Goal: Ask a question

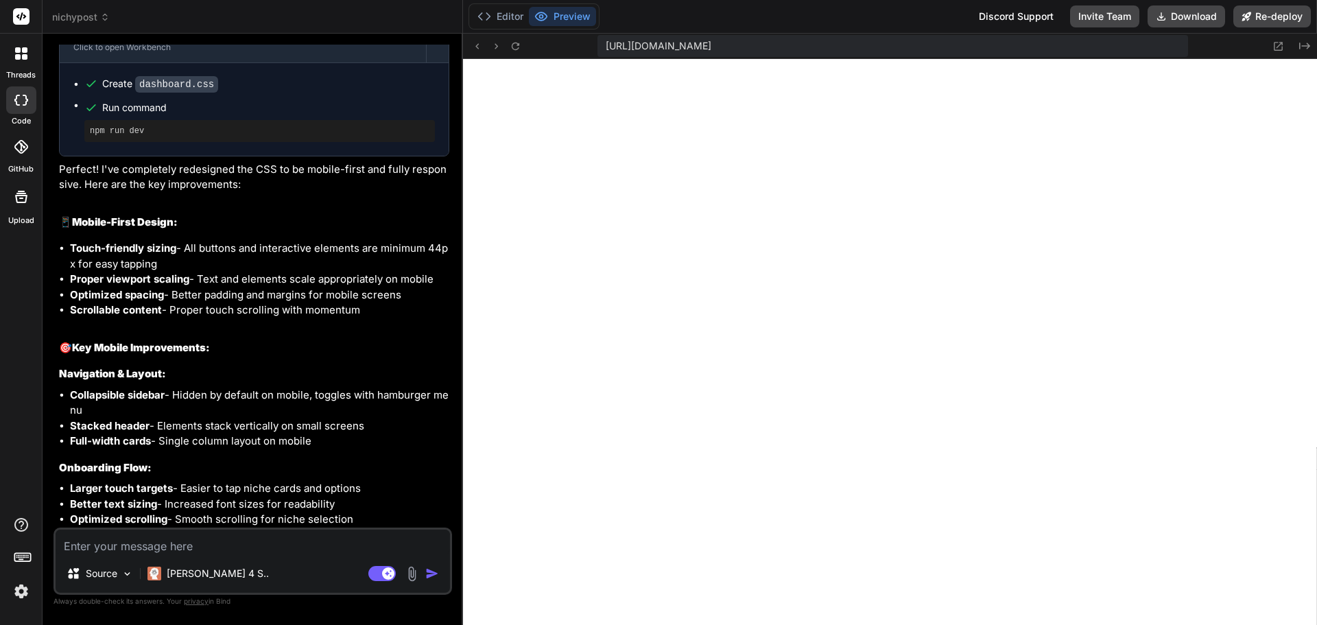
scroll to position [468, 0]
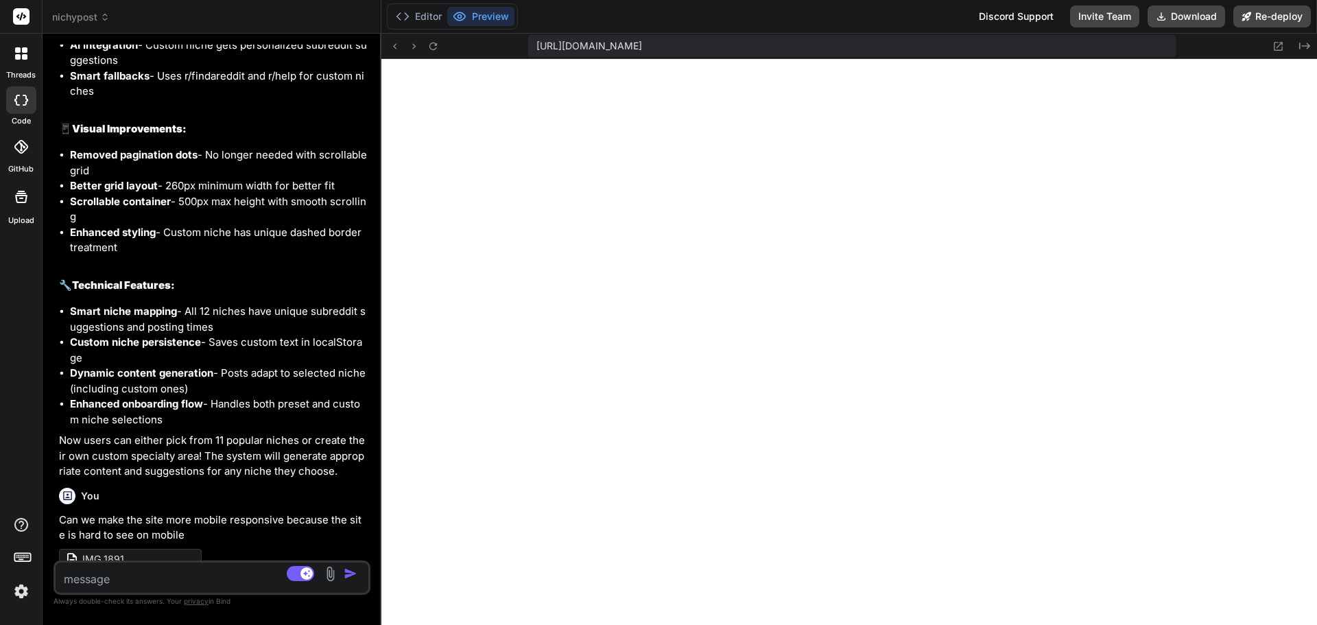
type textarea "x"
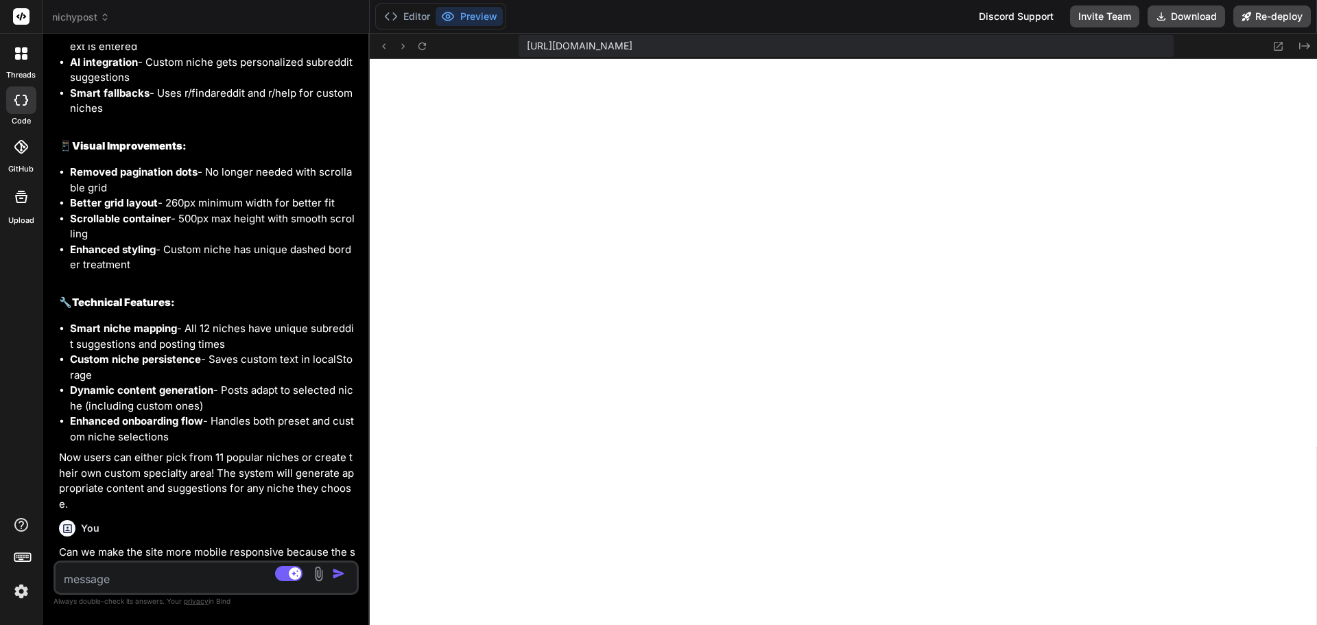
drag, startPoint x: 462, startPoint y: 197, endPoint x: 338, endPoint y: 208, distance: 124.7
click at [338, 208] on div "Bind AI Web Search Created with Pixso. Code Generator You I've executed over an…" at bounding box center [206, 329] width 327 height 591
click at [135, 582] on textarea at bounding box center [181, 574] width 251 height 25
click at [165, 590] on div "Source Claude 4 S.. Agent Mode. When this toggle is activated, AI automatically…" at bounding box center [205, 577] width 305 height 34
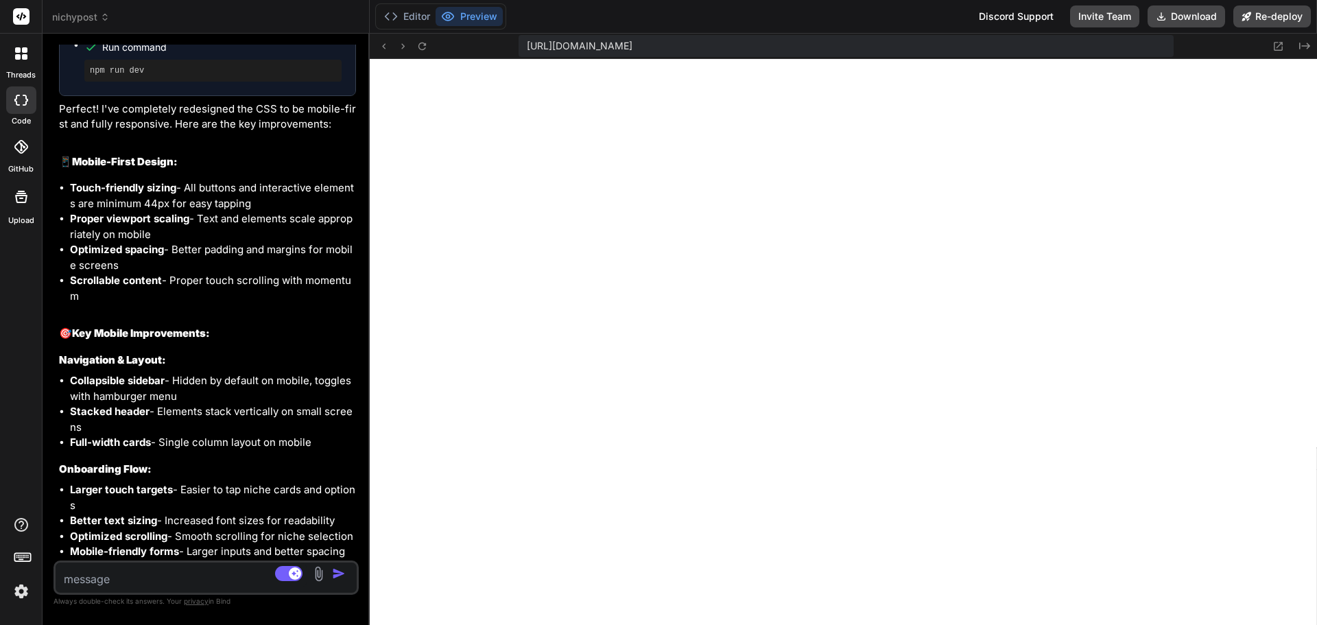
scroll to position [3776, 0]
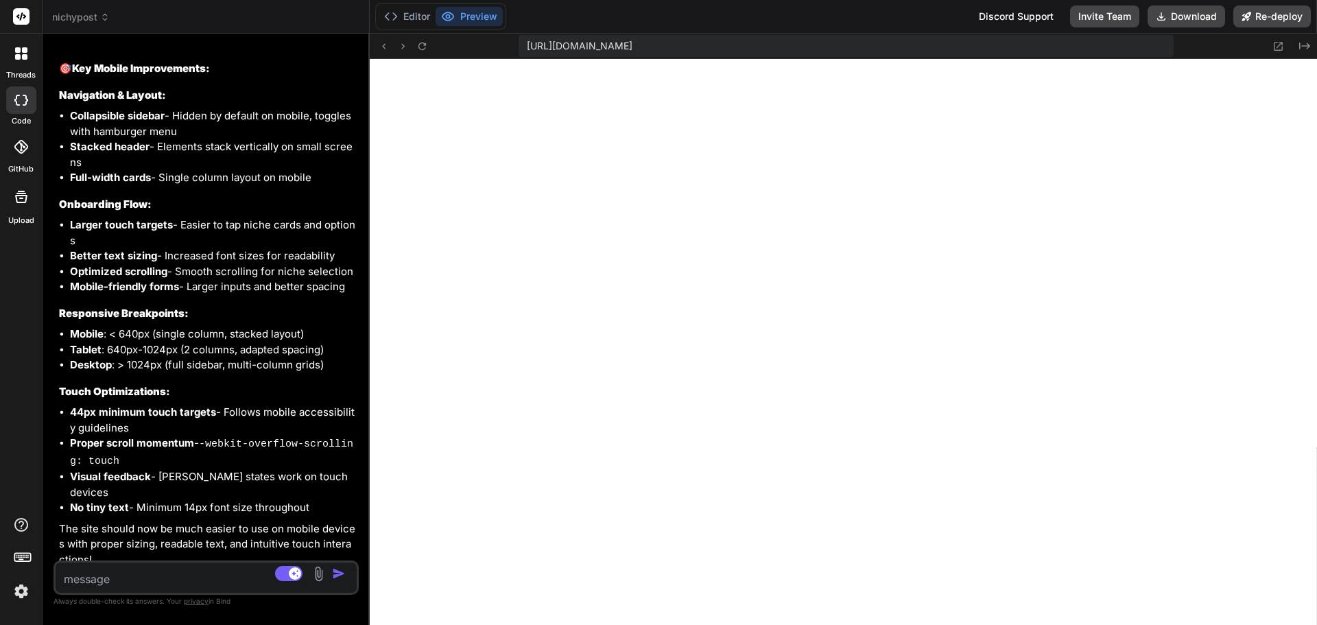
click at [193, 582] on textarea at bounding box center [181, 574] width 251 height 25
type textarea "c"
type textarea "x"
type textarea "ca"
type textarea "x"
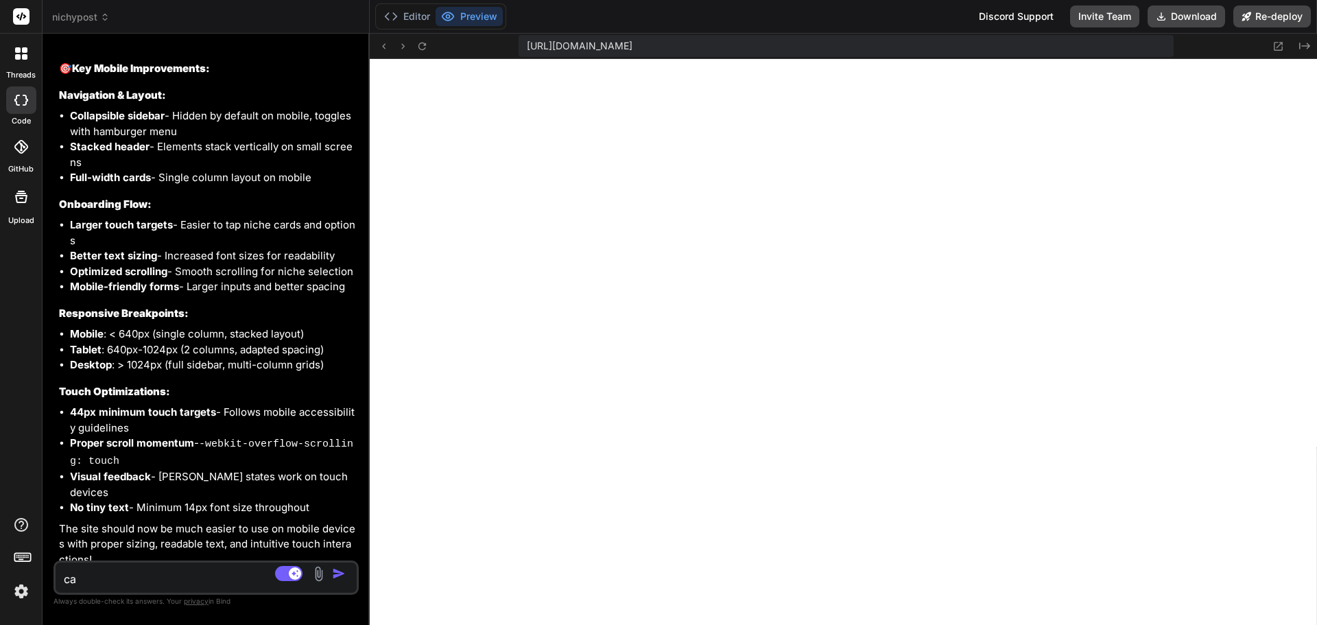
type textarea "can"
type textarea "x"
type textarea "can"
type textarea "x"
type textarea "can w"
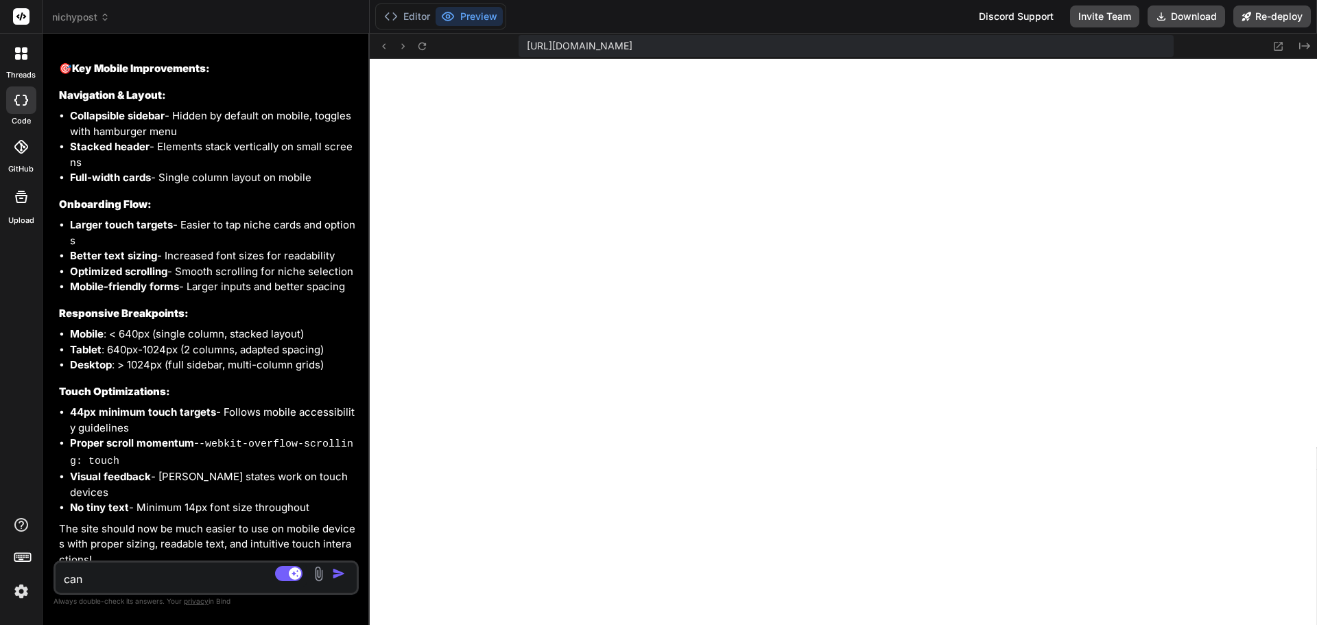
type textarea "x"
type textarea "can we"
type textarea "x"
type textarea "can we"
type textarea "x"
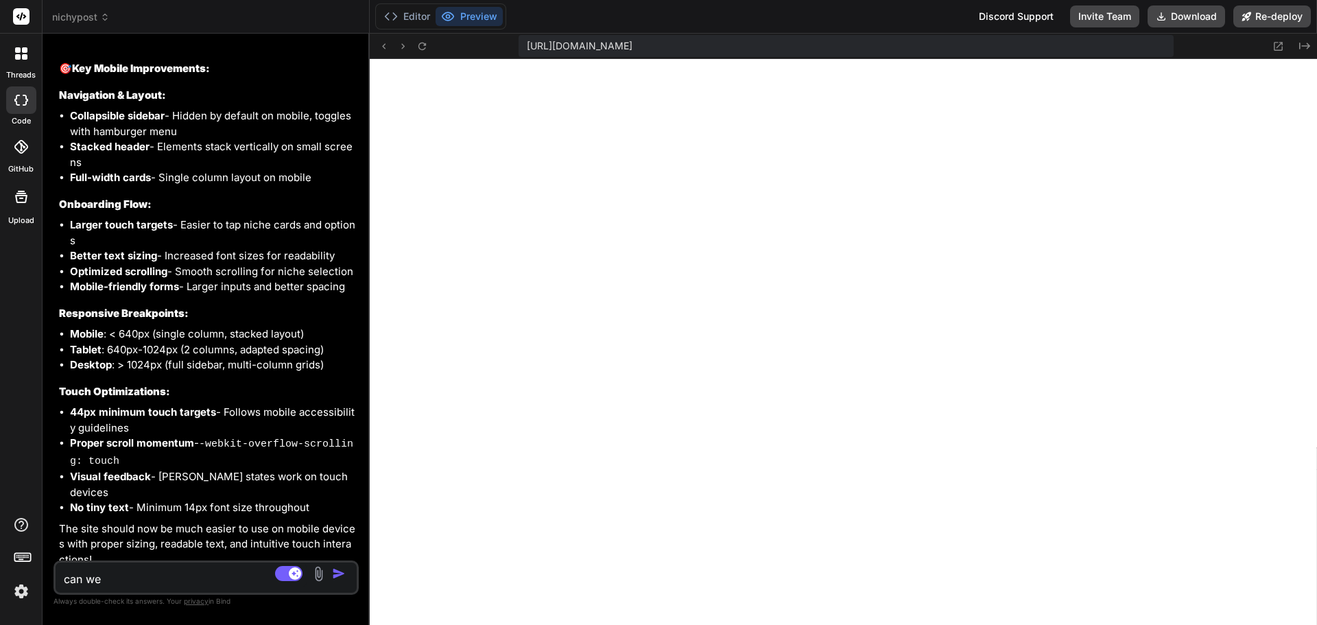
type textarea "can we r"
type textarea "x"
type textarea "can we re"
type textarea "x"
type textarea "can we rem"
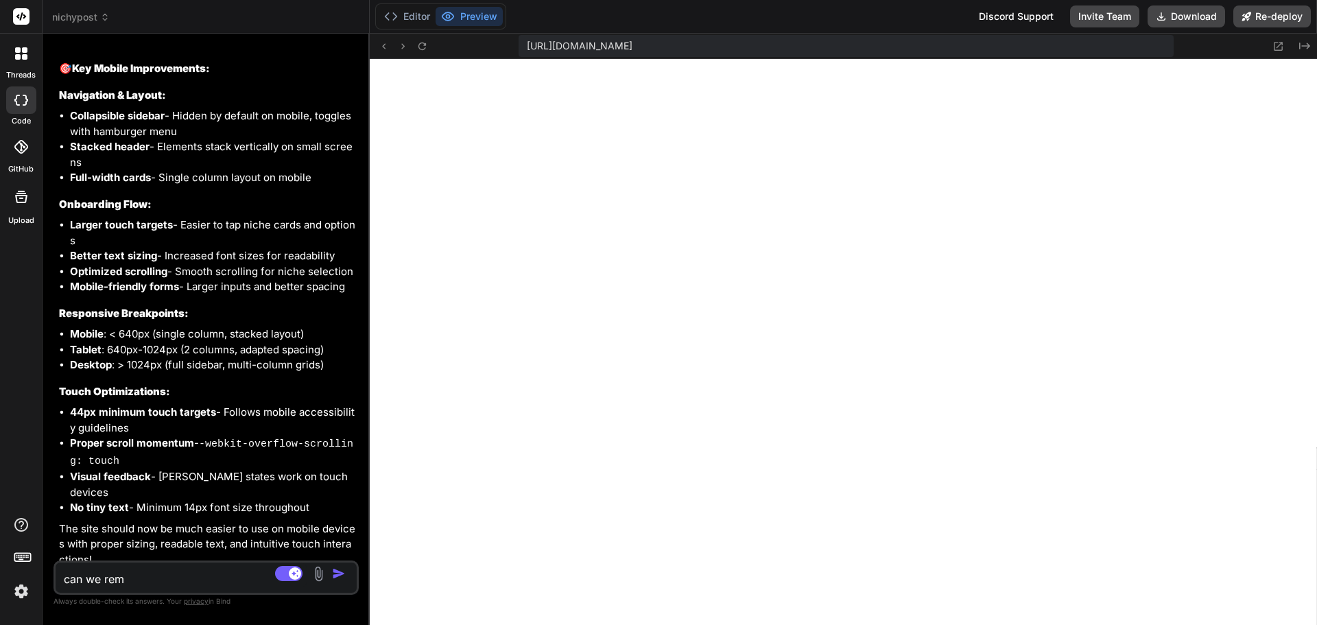
type textarea "x"
type textarea "can we remo"
type textarea "x"
type textarea "can we remov"
type textarea "x"
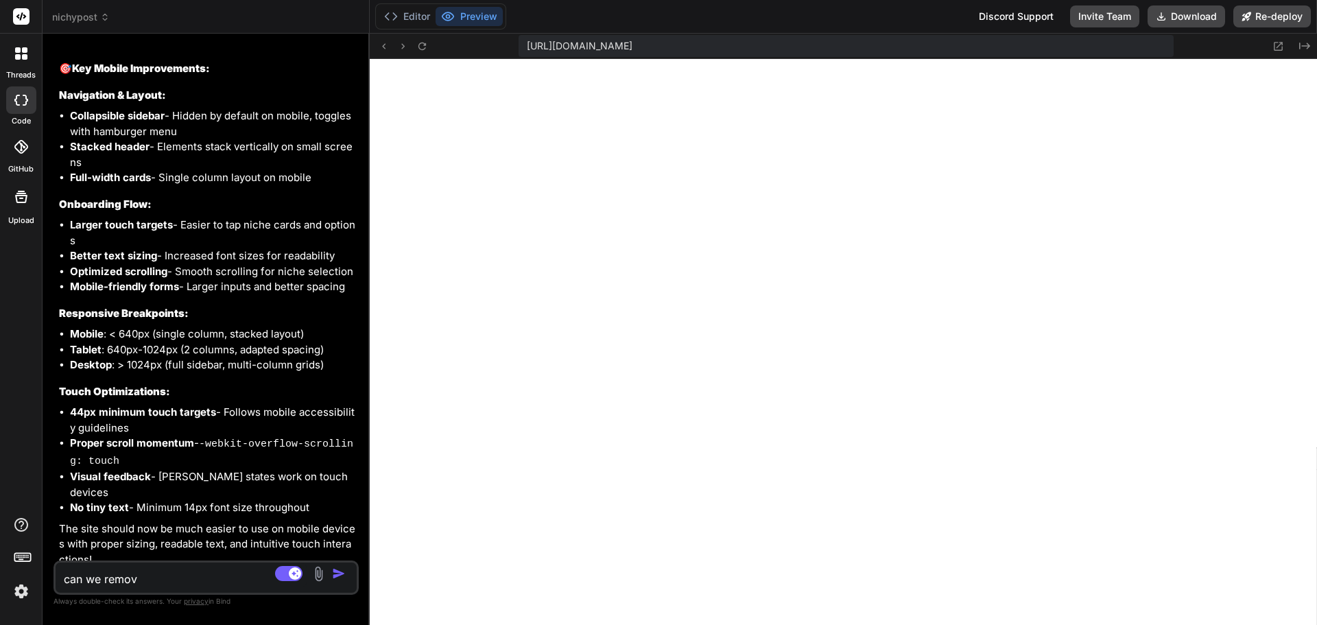
type textarea "can we remove"
type textarea "x"
type textarea "can we remove"
type textarea "x"
type textarea "can we remove t"
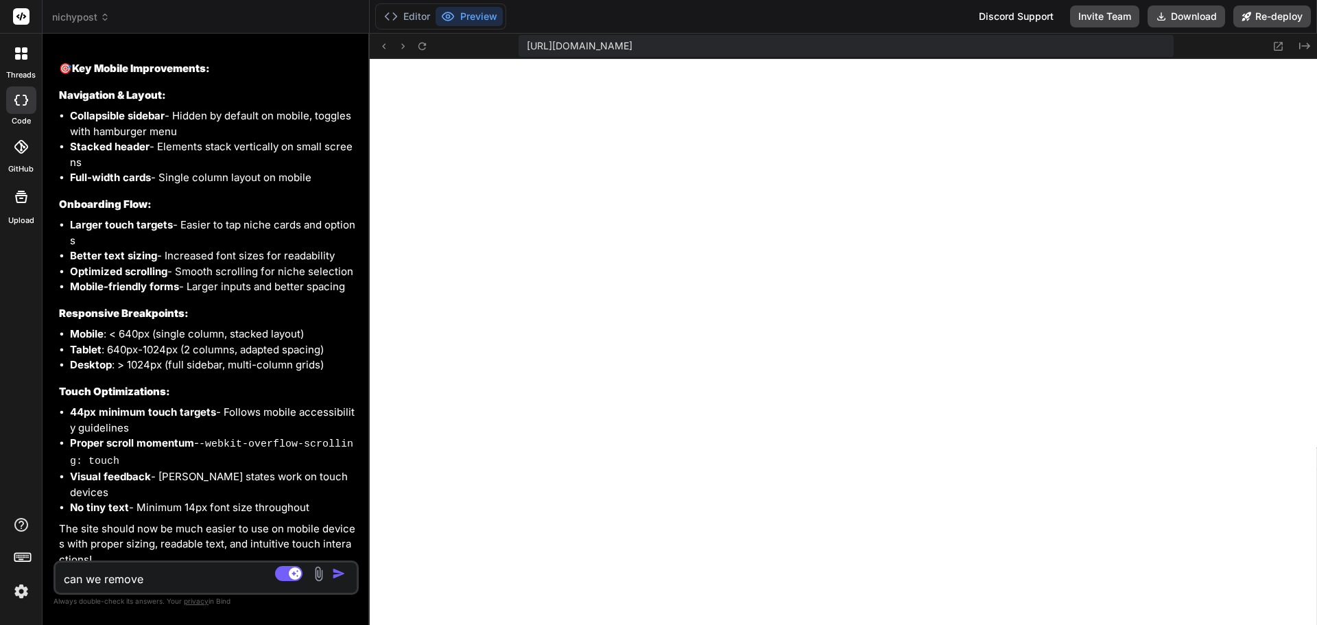
type textarea "x"
type textarea "can we remove th"
type textarea "x"
type textarea "can we remove the"
type textarea "x"
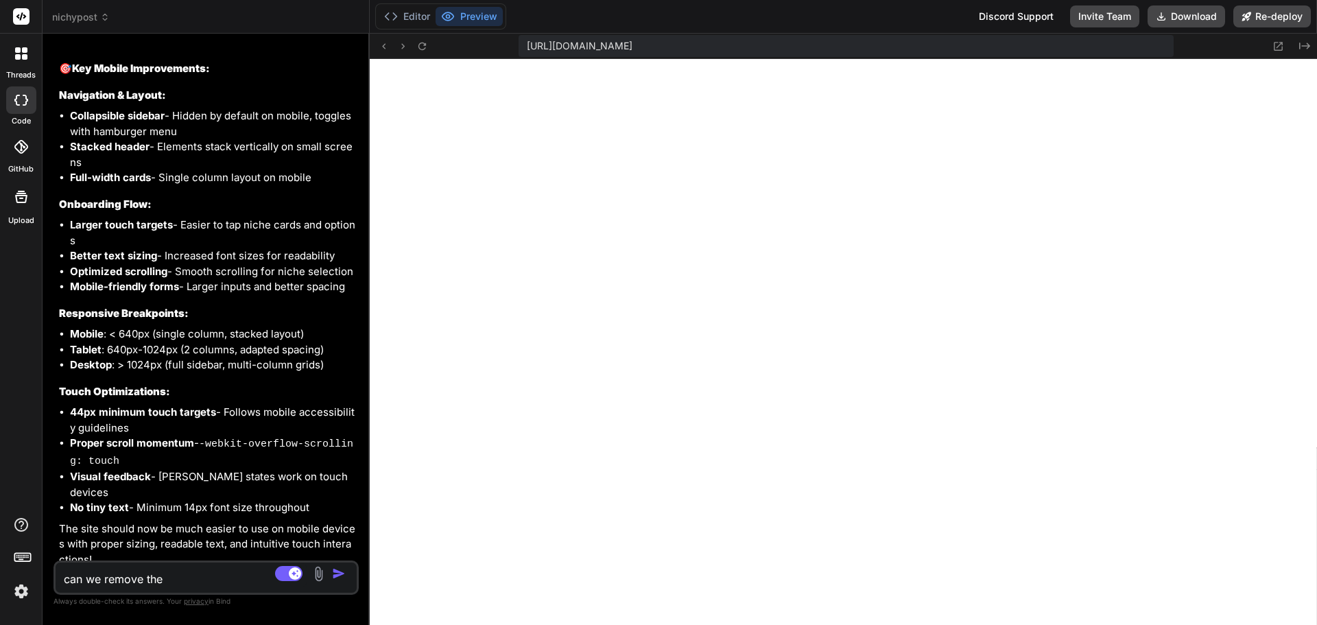
type textarea "can we remove the"
type textarea "x"
type textarea "can we remove the s"
type textarea "x"
type textarea "can we remove the sm"
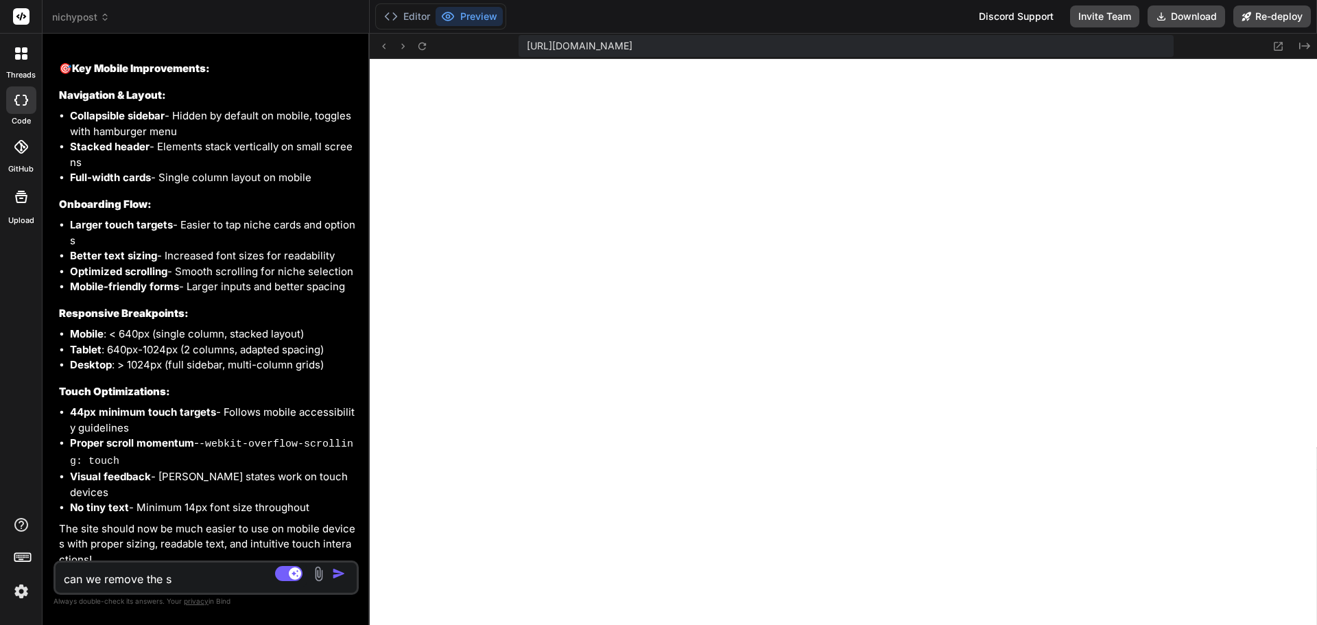
type textarea "x"
type textarea "can we remove the sma"
type textarea "x"
type textarea "can we remove the smal"
type textarea "x"
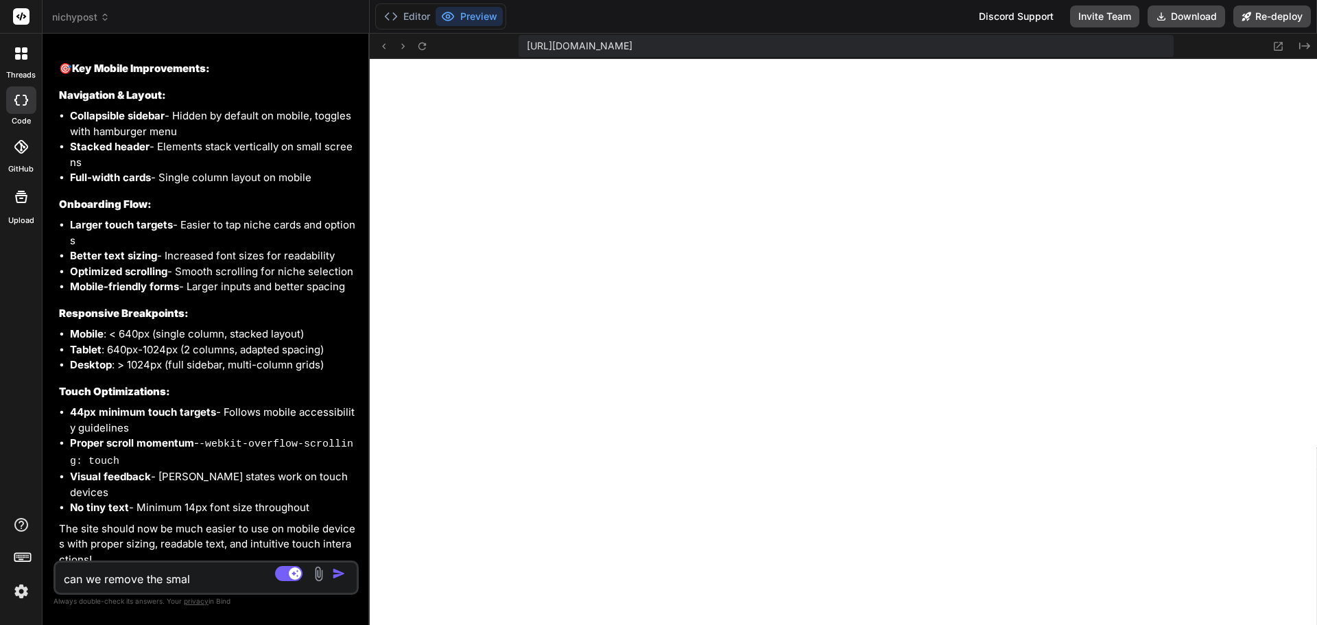
type textarea "can we remove the small"
type textarea "x"
type textarea "can we remove the small"
type textarea "x"
type textarea "can we remove the small c"
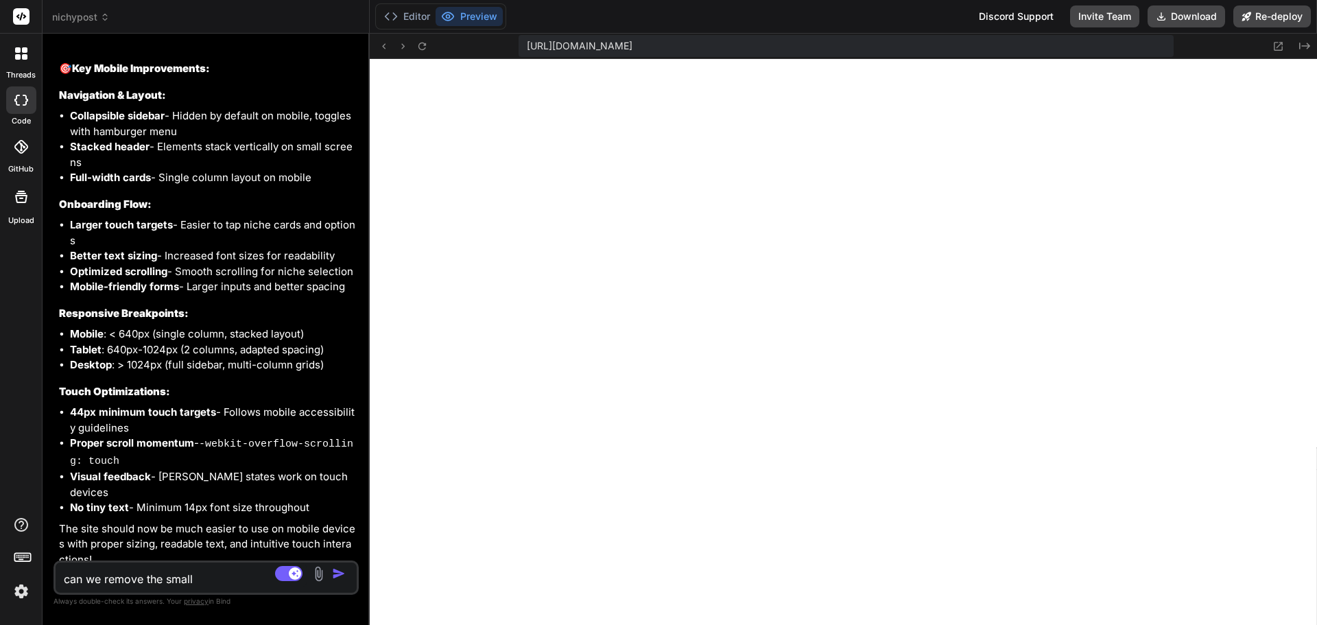
type textarea "x"
type textarea "can we remove the small ci"
type textarea "x"
type textarea "can we remove the small cir"
type textarea "x"
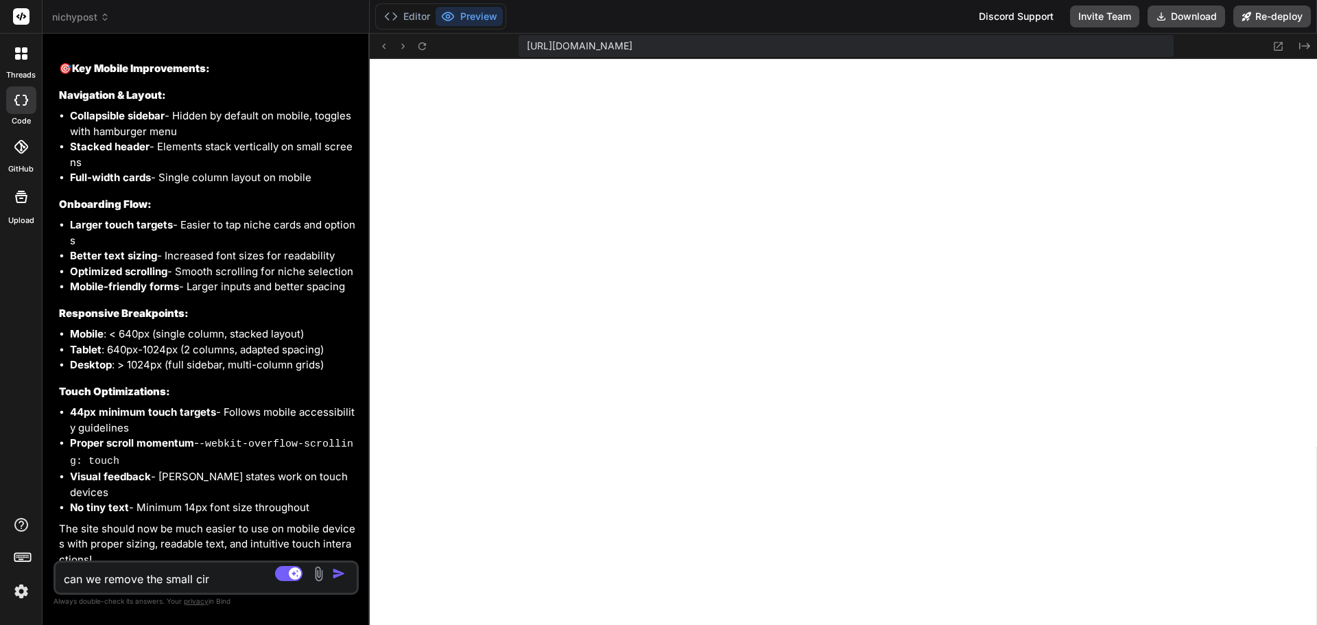
type textarea "can we remove the small cirl"
type textarea "x"
type textarea "can we remove the small cirlc"
type textarea "x"
type textarea "can we remove the small cirlce"
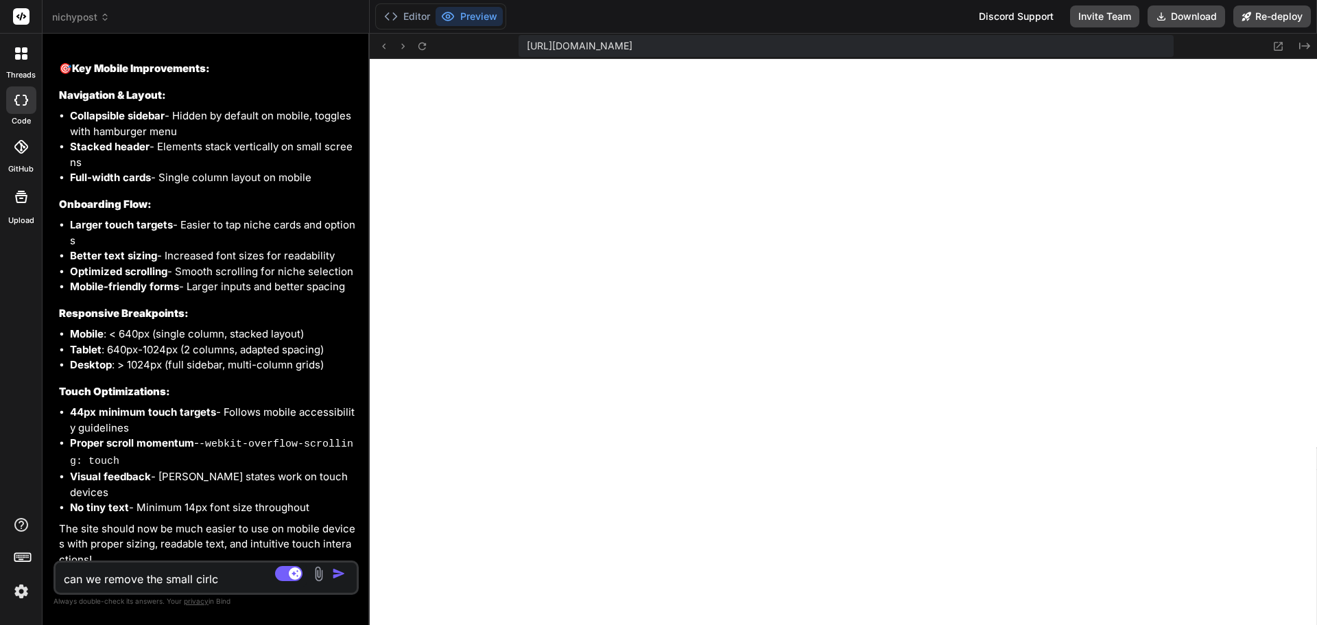
type textarea "x"
type textarea "can we remove the small cirlces"
type textarea "x"
type textarea "can we remove the small cirlces"
type textarea "x"
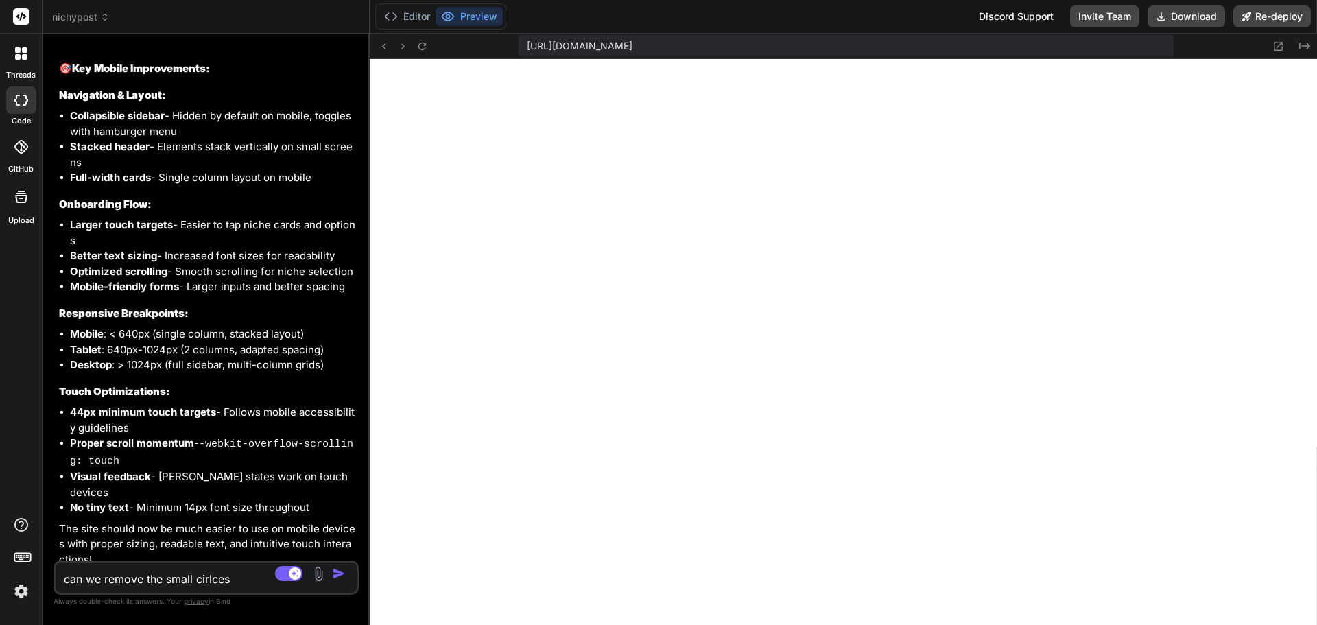
type textarea "can we remove the small cirlces o"
type textarea "x"
type textarea "can we remove the small cirlces on"
type textarea "x"
type textarea "can we remove the small cirlces on"
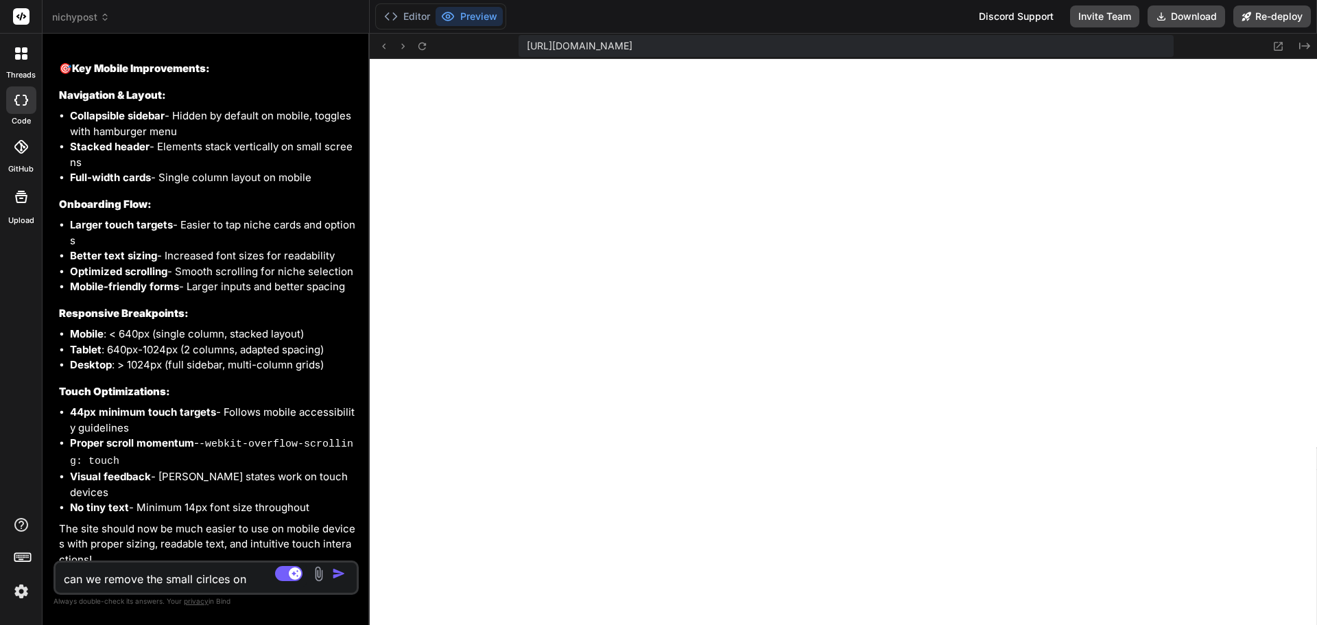
type textarea "x"
type textarea "can we remove the small cirlces on t"
type textarea "x"
type textarea "can we remove the small cirlces on th"
type textarea "x"
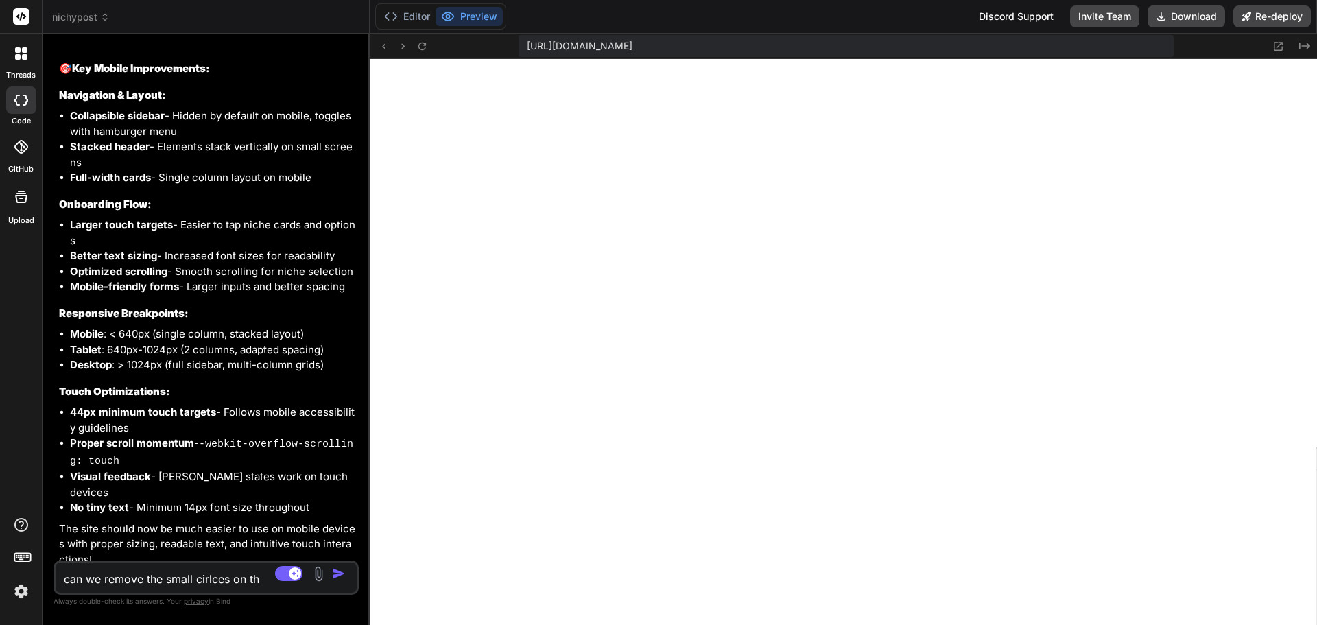
type textarea "can we remove the small cirlces on the"
type textarea "x"
type textarea "can we remove the small cirlces on the"
type textarea "x"
type textarea "can we remove the small cirlces on the '"
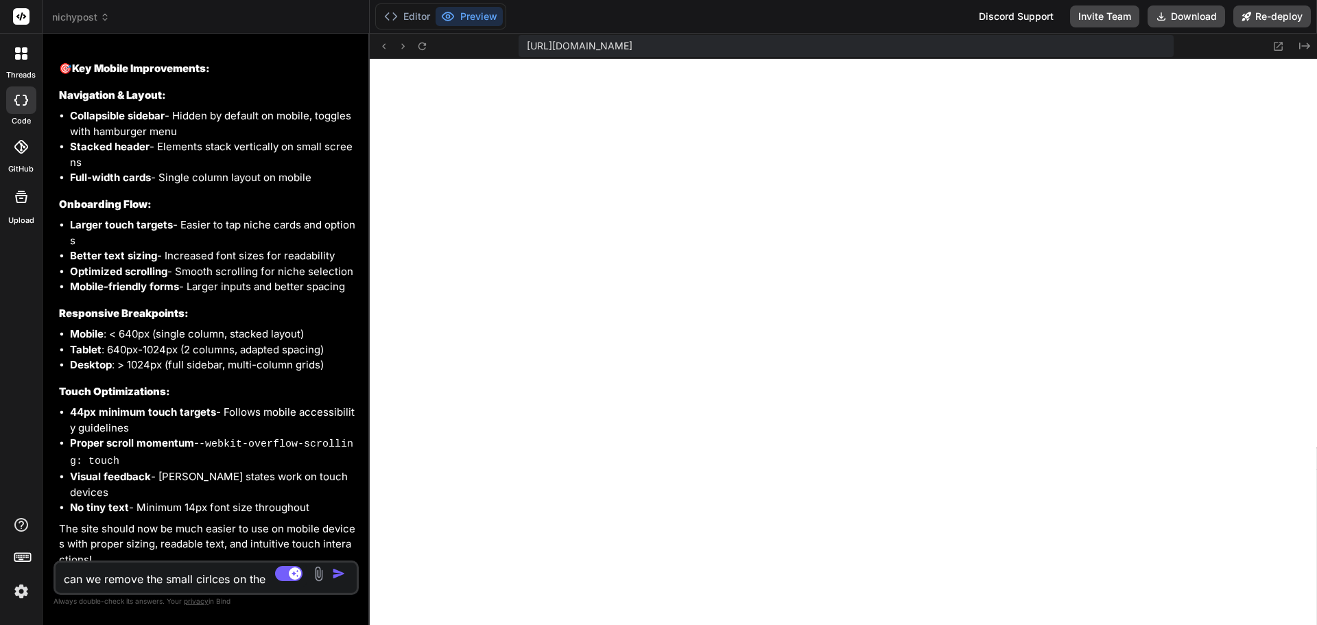
type textarea "x"
type textarea "can we remove the small cirlces on the 'C"
type textarea "x"
type textarea "can we remove the small cirlces on the 'Ch"
type textarea "x"
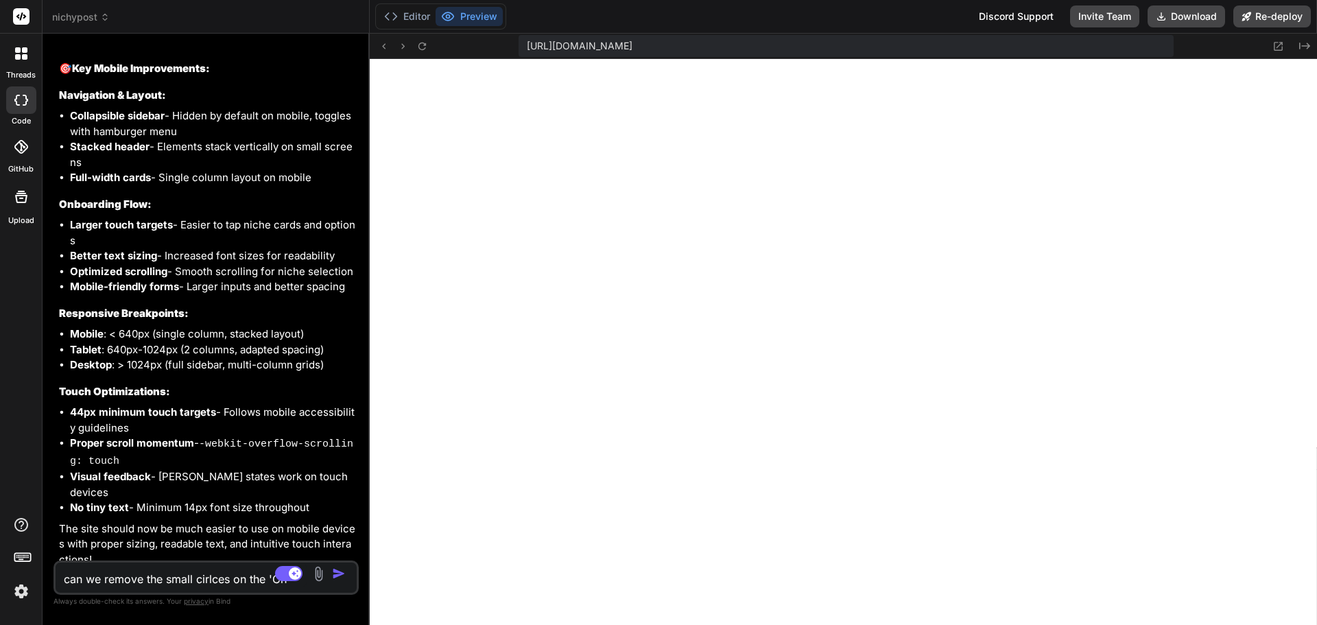
type textarea "can we remove the small cirlces on the 'Cho"
type textarea "x"
type textarea "can we remove the small cirlces on the 'Choo"
type textarea "x"
type textarea "can we remove the small cirlces on the 'Choos"
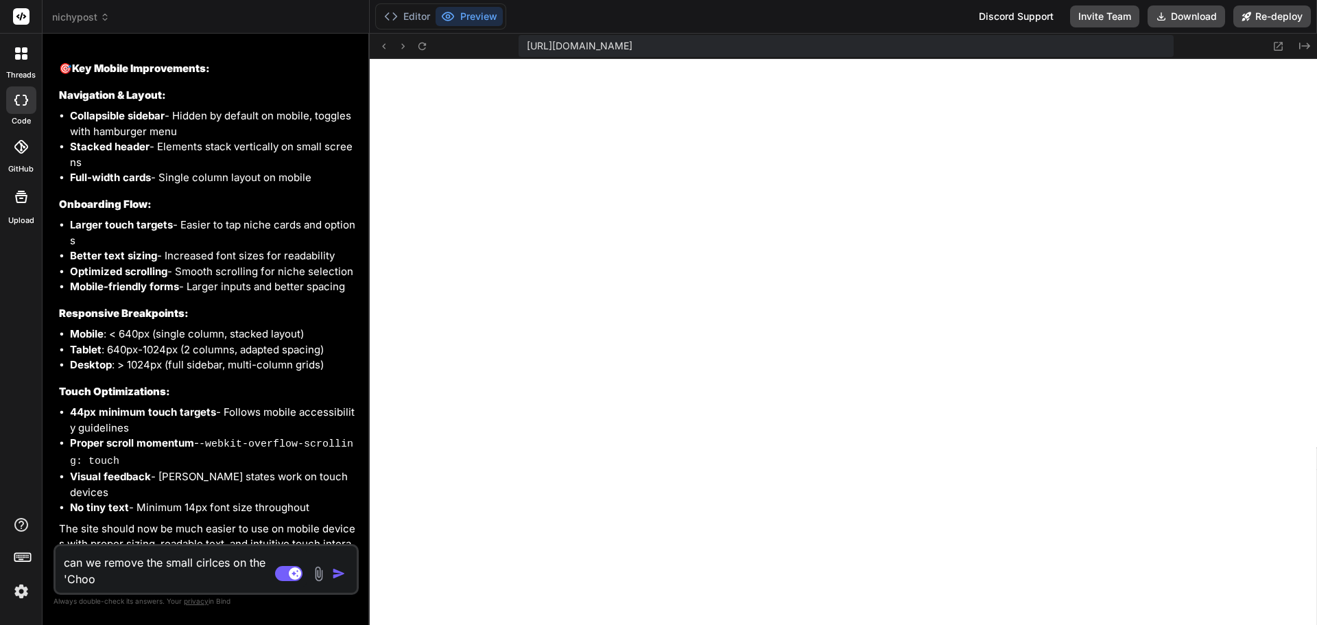
type textarea "x"
type textarea "can we remove the small cirlces on the 'Choose"
type textarea "x"
type textarea "can we remove the small cirlces on the 'Choose"
type textarea "x"
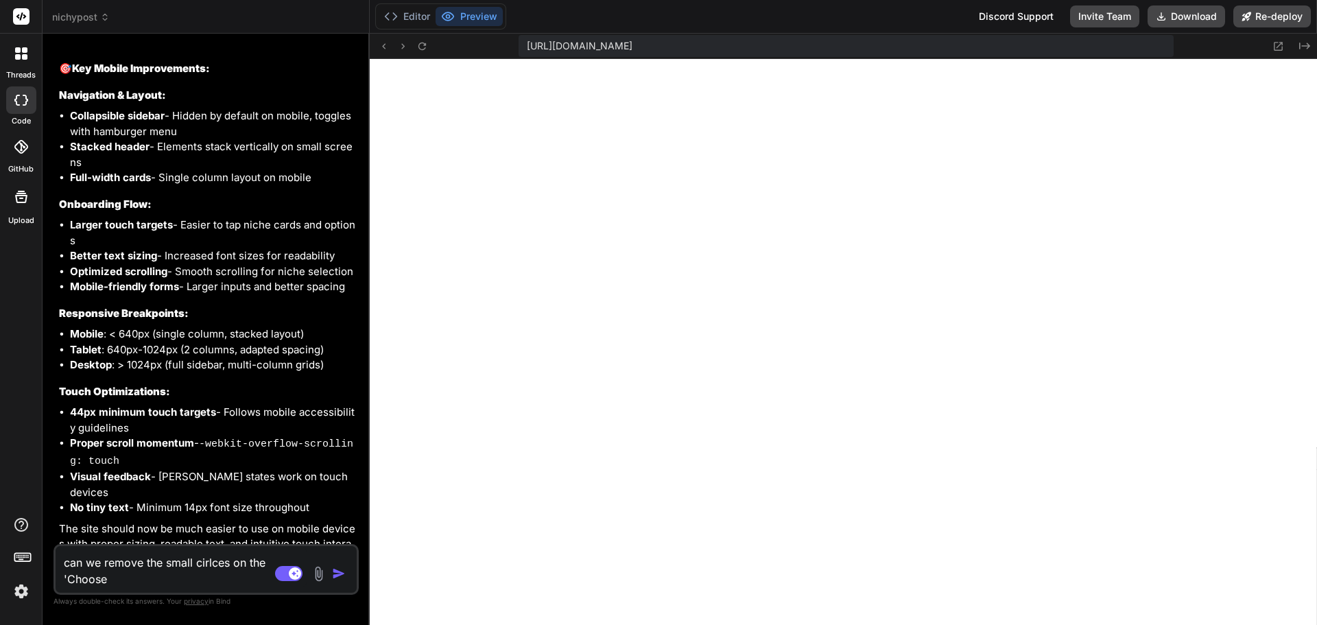
type textarea "can we remove the small cirlces on the 'Choose Y"
type textarea "x"
type textarea "can we remove the small cirlces on the 'Choose Yo"
type textarea "x"
type textarea "can we remove the small cirlces on the 'Choose You"
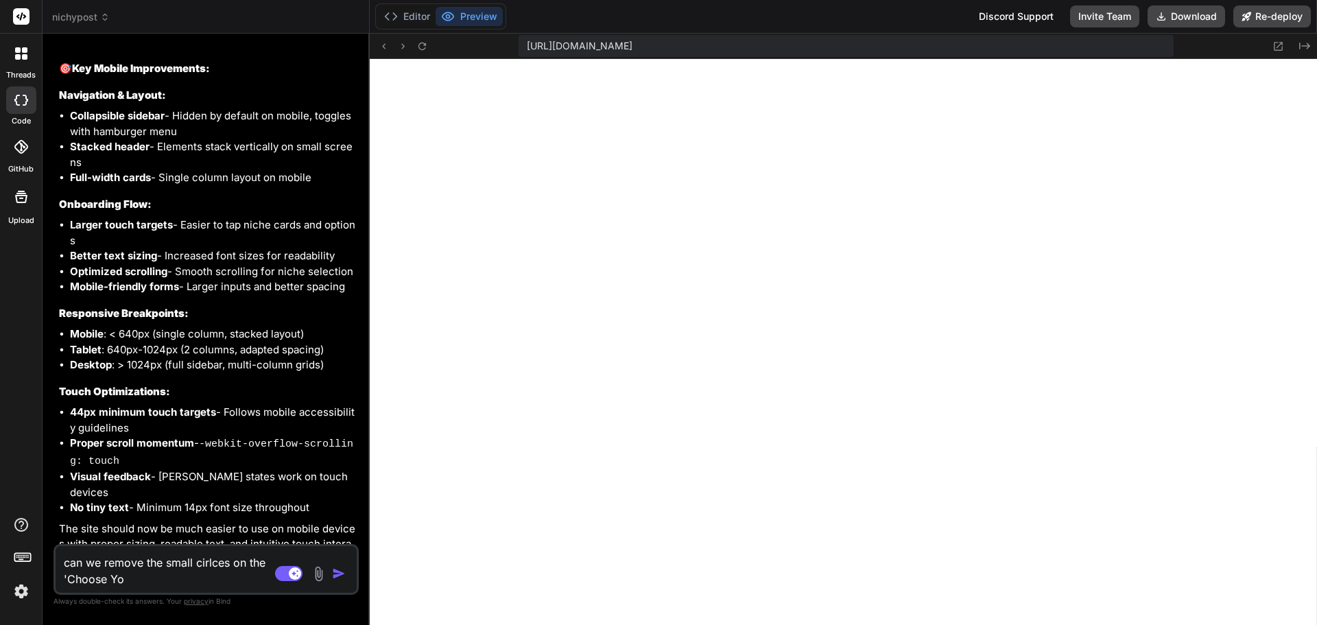
type textarea "x"
type textarea "can we remove the small cirlces on the 'Choose Your"
type textarea "x"
type textarea "can we remove the small cirlces on the 'Choose Your"
type textarea "x"
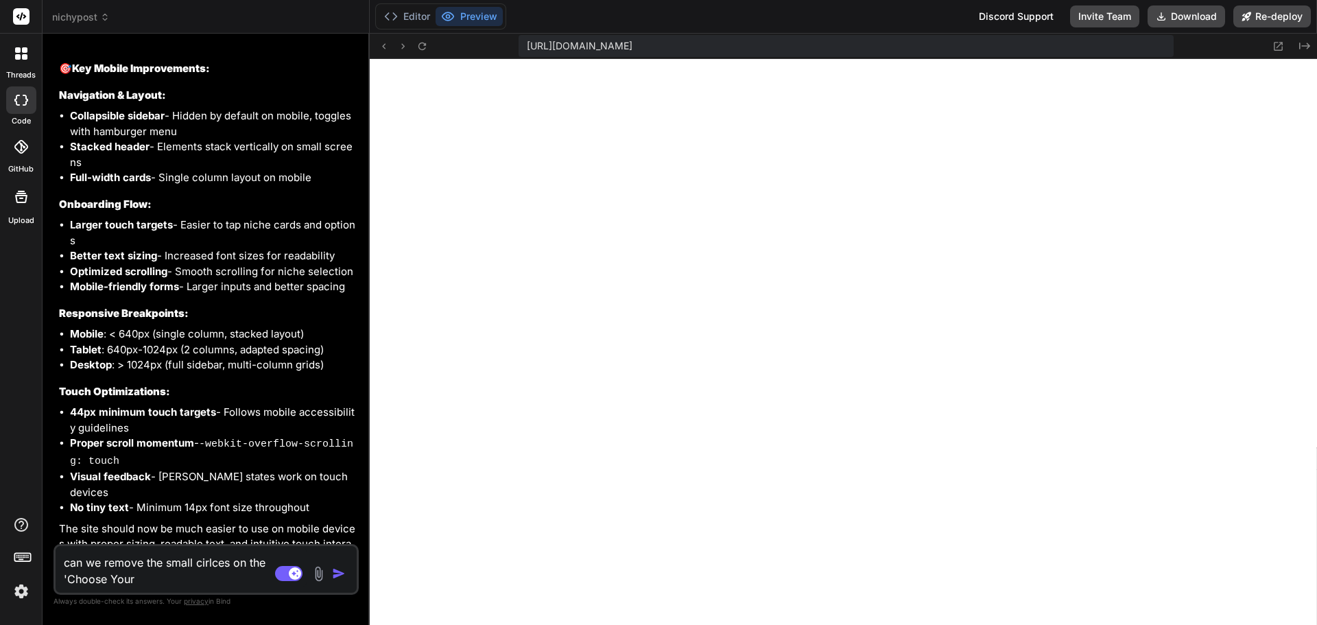
type textarea "can we remove the small cirlces on the 'Choose Your N"
type textarea "x"
type textarea "can we remove the small cirlces on the 'Choose Your Ni"
type textarea "x"
type textarea "can we remove the small cirlces on the 'Choose Your Nic"
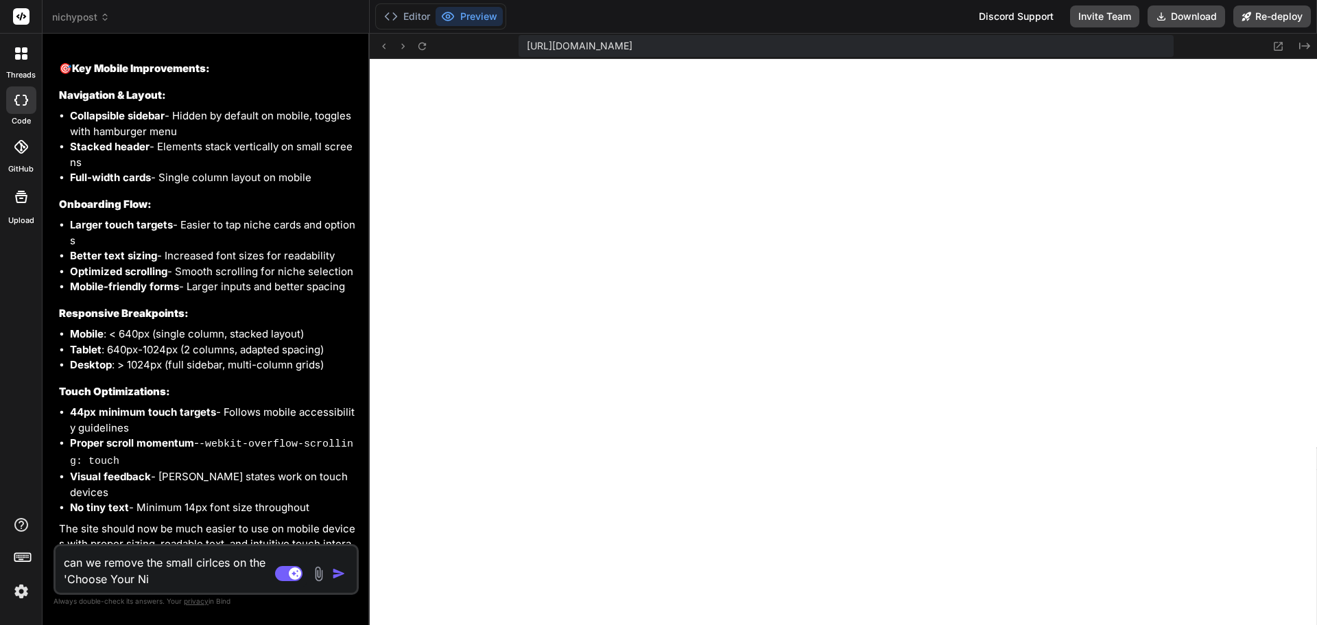
type textarea "x"
type textarea "can we remove the small cirlces on the 'Choose Your Nich"
type textarea "x"
type textarea "can we remove the small cirlces on the 'Choose Your Niche"
type textarea "x"
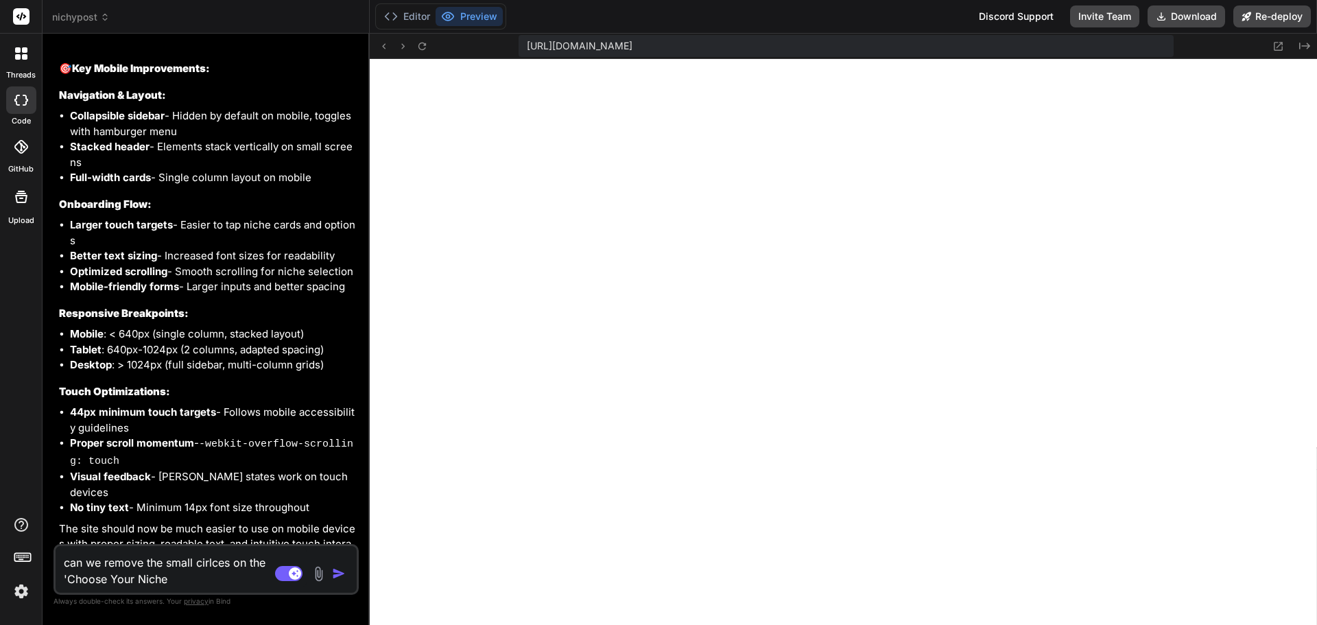
type textarea "can we remove the small cirlces on the 'Choose Your Niche'"
type textarea "x"
type textarea "can we remove the small cirlces on the 'Choose Your Niche'"
type textarea "x"
type textarea "can we remove the small cirlces on the 'Choose Your Niche' p"
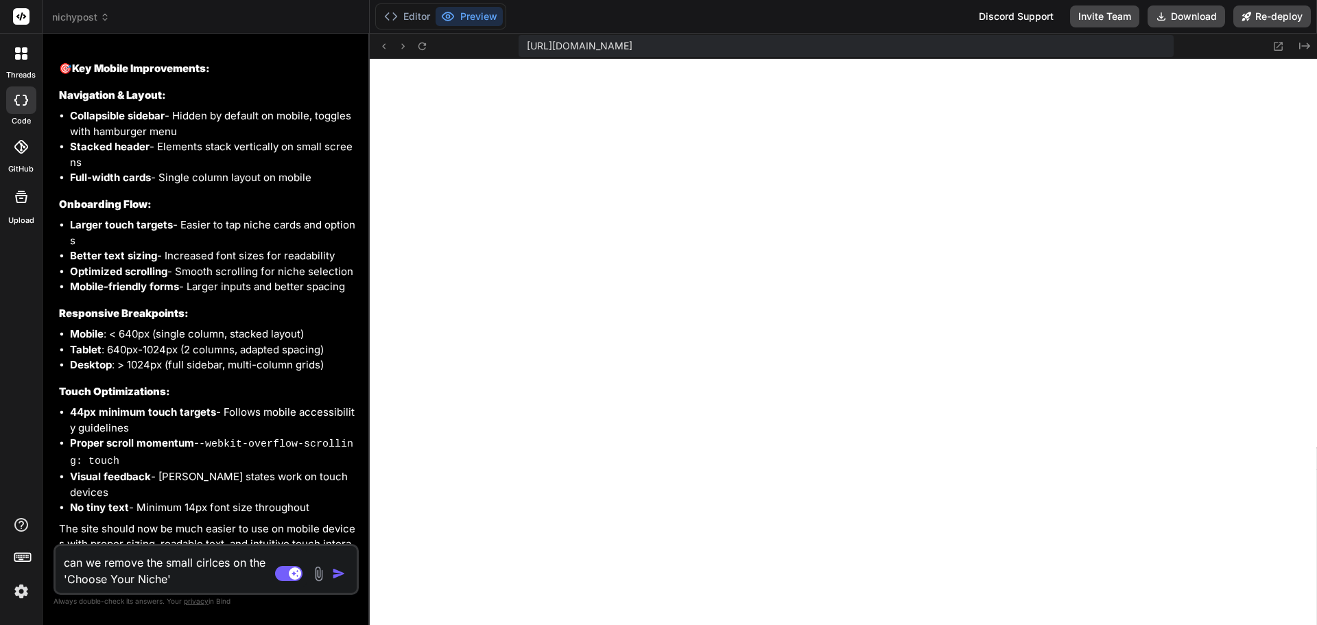
type textarea "x"
type textarea "can we remove the small cirlces on the 'Choose Your Niche' po"
type textarea "x"
type textarea "can we remove the small cirlces on the 'Choose Your Niche' pop"
type textarea "x"
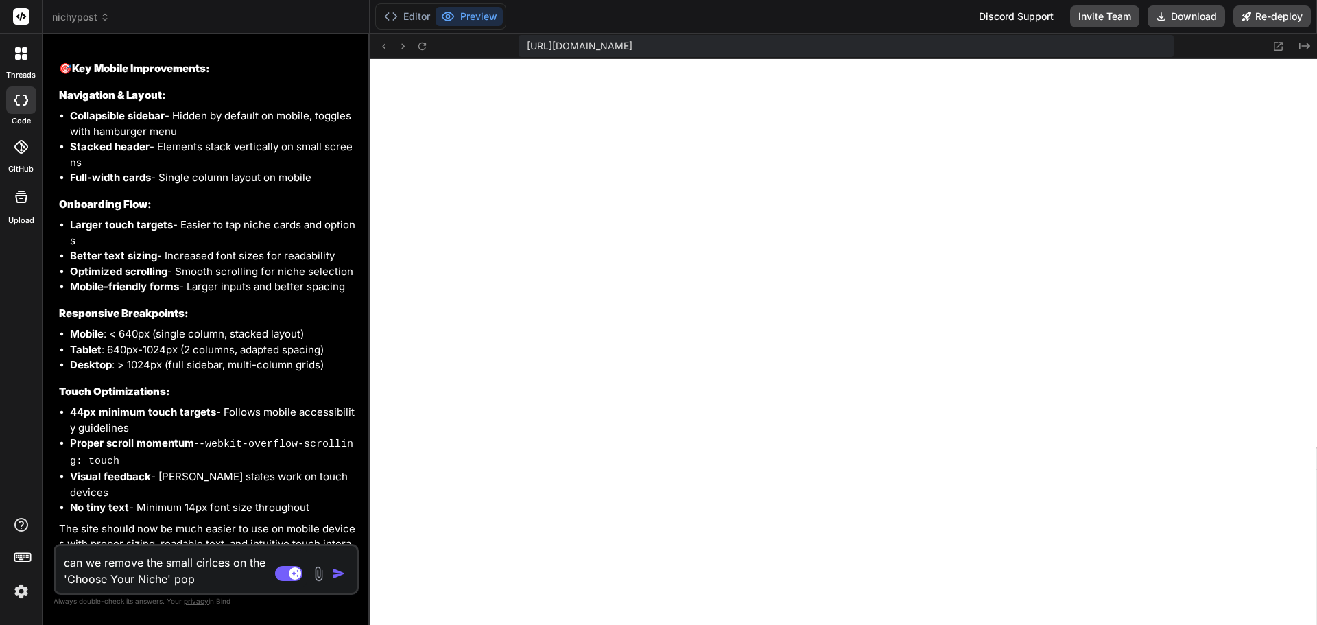
type textarea "can we remove the small cirlces on the 'Choose Your Niche' pop"
type textarea "x"
type textarea "can we remove the small cirlces on the 'Choose Your Niche' pop u"
type textarea "x"
type textarea "can we remove the small cirlces on the 'Choose Your Niche' pop up"
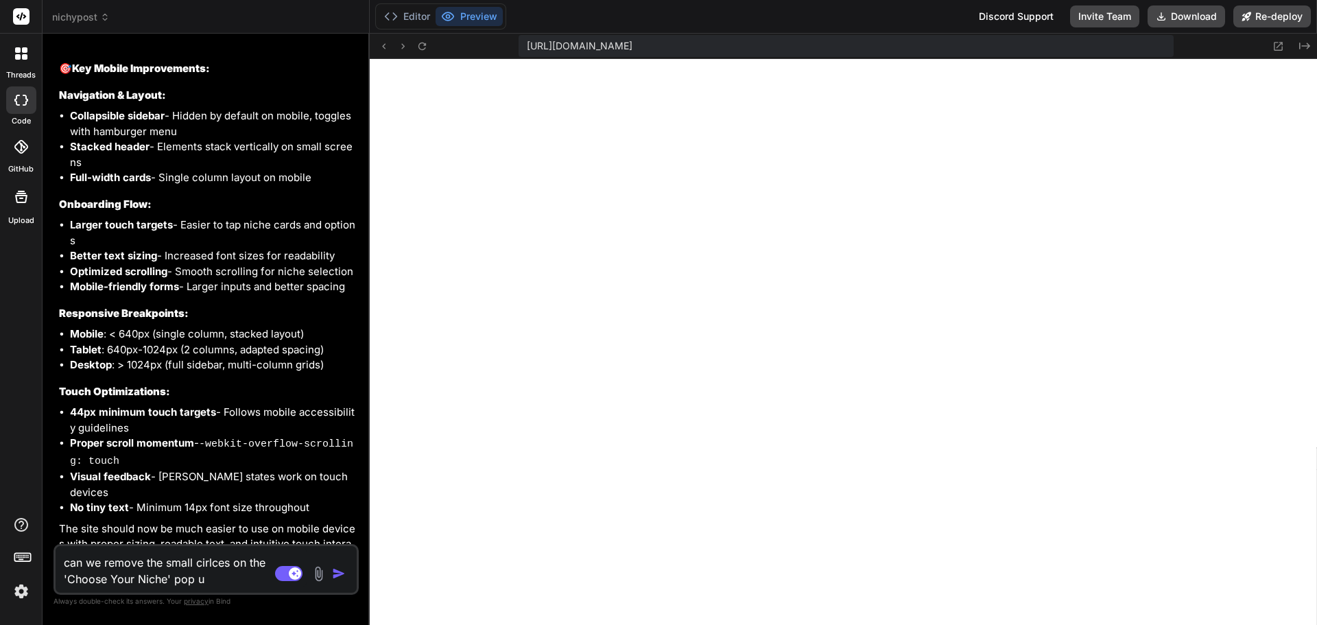
type textarea "x"
type textarea "can we remove the small cirlces on the 'Choose Your Niche' pop up"
type textarea "x"
type textarea "can we remove the small cirlces on the 'Choose Your Niche' pop up w"
type textarea "x"
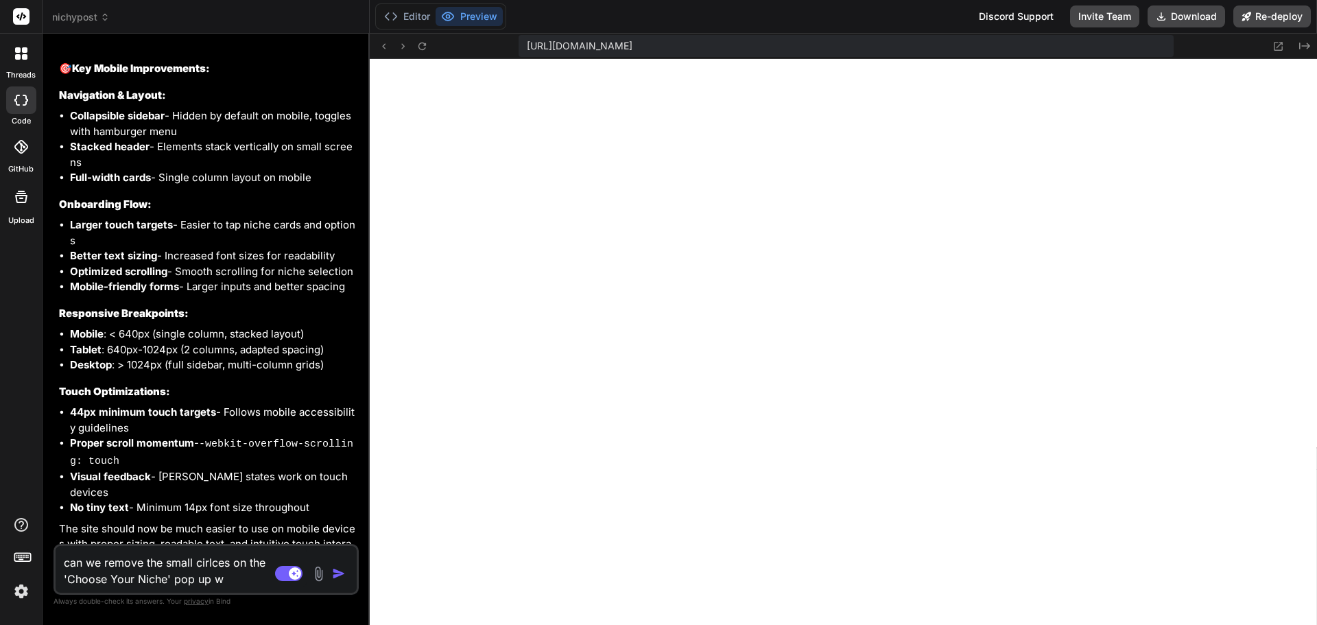
type textarea "can we remove the small cirlces on the 'Choose Your Niche' pop up wh"
type textarea "x"
type textarea "can we remove the small cirlces on the 'Choose Your Niche' pop up whe"
type textarea "x"
type textarea "can we remove the small cirlces on the 'Choose Your Niche' pop up when"
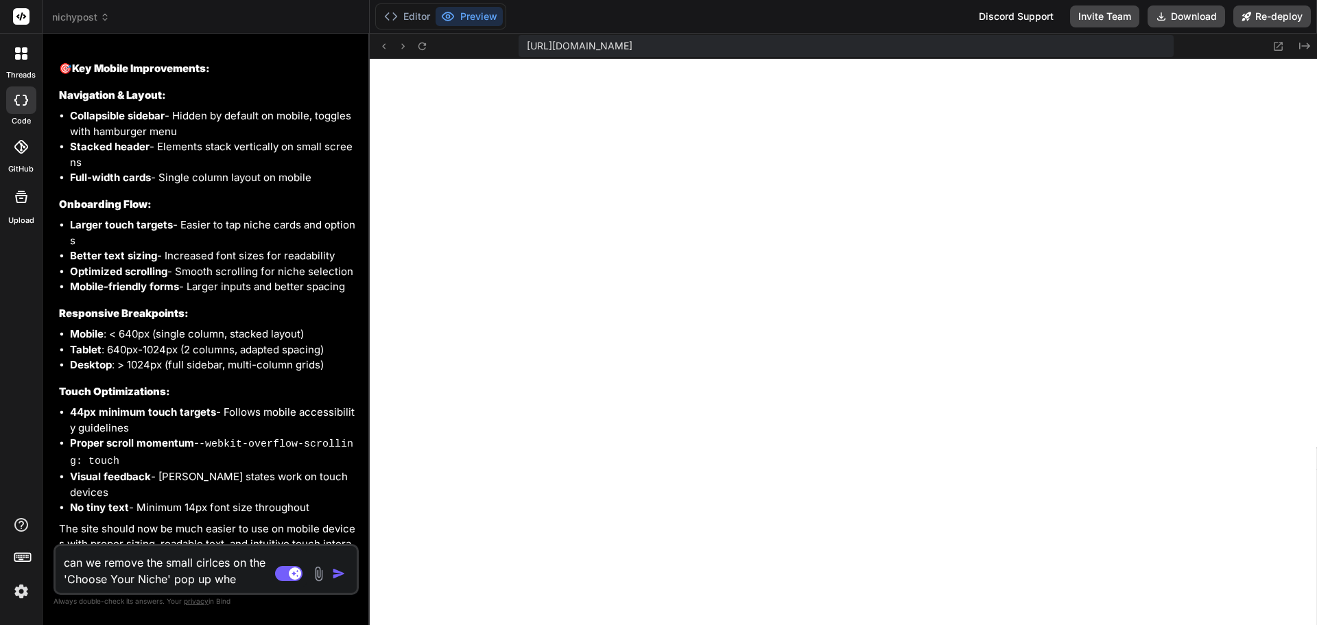
type textarea "x"
type textarea "can we remove the small cirlces on the 'Choose Your Niche' pop up when"
type textarea "x"
type textarea "can we remove the small cirlces on the 'Choose Your Niche' pop up when t"
type textarea "x"
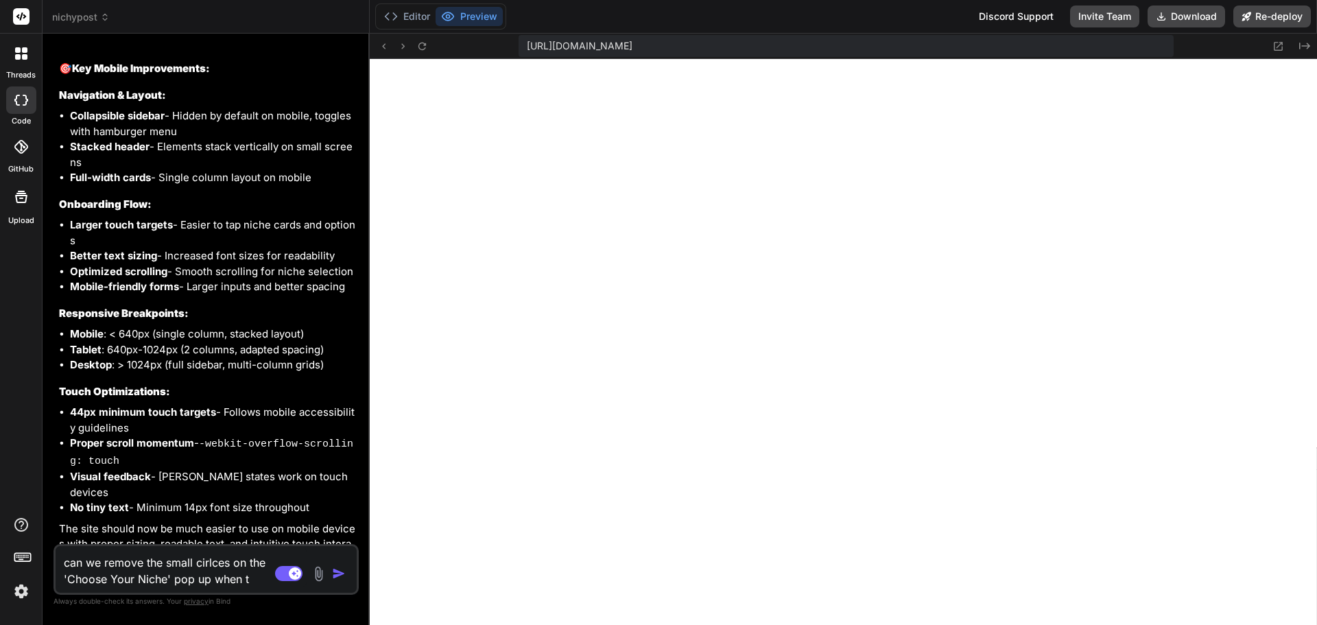
type textarea "can we remove the small cirlces on the 'Choose Your Niche' pop up when th"
type textarea "x"
type textarea "can we remove the small cirlces on the 'Choose Your Niche' pop up when the"
type textarea "x"
type textarea "can we remove the small cirlces on the 'Choose Your Niche' pop up when the"
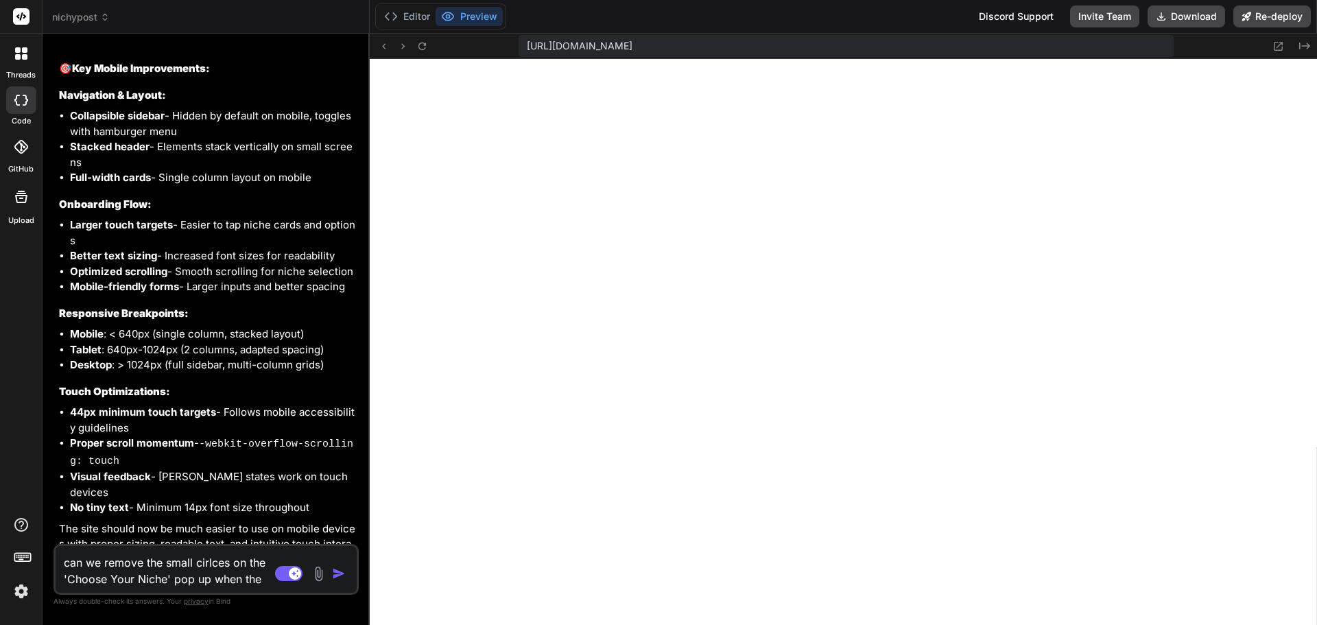
type textarea "x"
type textarea "can we remove the small cirlces on the 'Choose Your Niche' pop up when the f"
type textarea "x"
type textarea "can we remove the small cirlces on the 'Choose Your Niche' pop up when the fi"
type textarea "x"
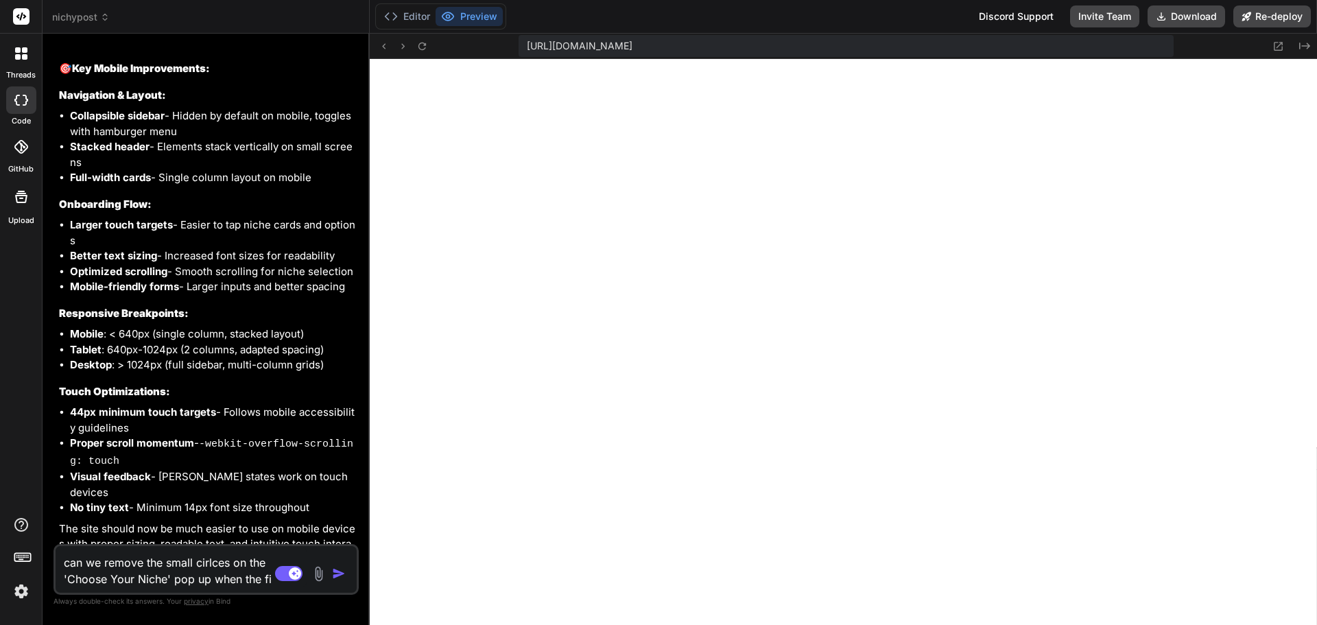
type textarea "can we remove the small cirlces on the 'Choose Your Niche' pop up when the fir"
type textarea "x"
type textarea "can we remove the small cirlces on the 'Choose Your Niche' pop up when the firs"
type textarea "x"
type textarea "can we remove the small cirlces on the 'Choose Your Niche' pop up when the first"
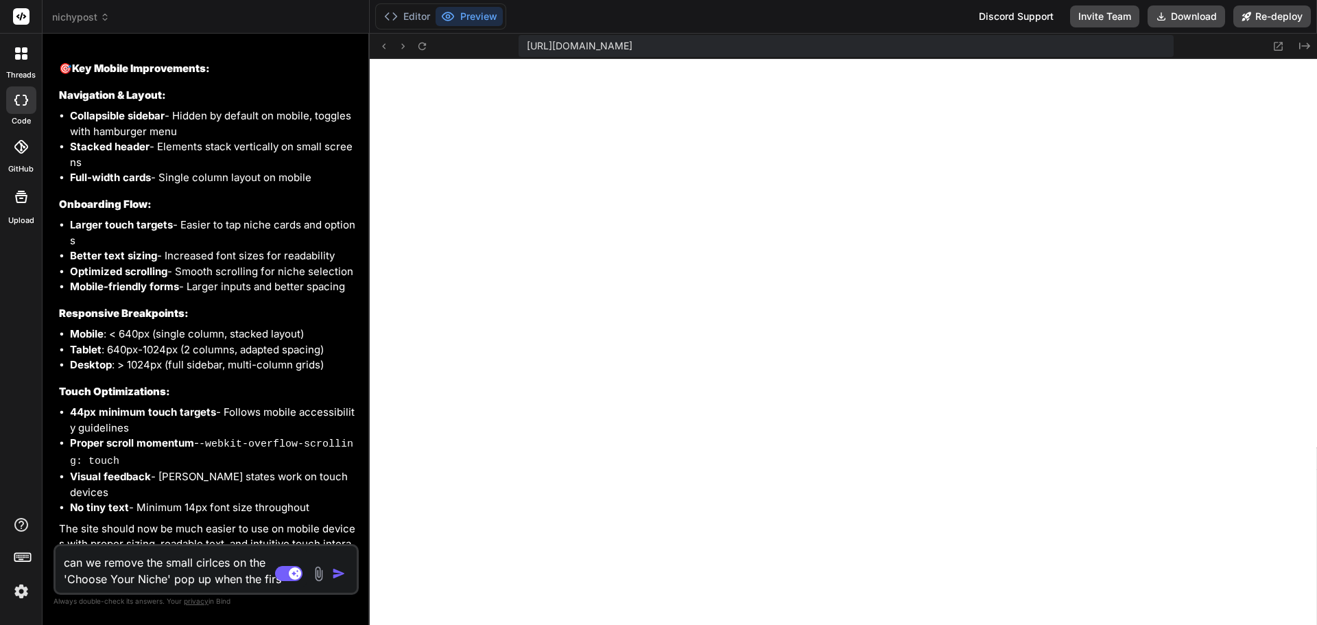
type textarea "x"
type textarea "can we remove the small cirlces on the 'Choose Your Niche' pop up when the first"
type textarea "x"
type textarea "can we remove the small cirlces on the 'Choose Your Niche' pop up when the firs…"
type textarea "x"
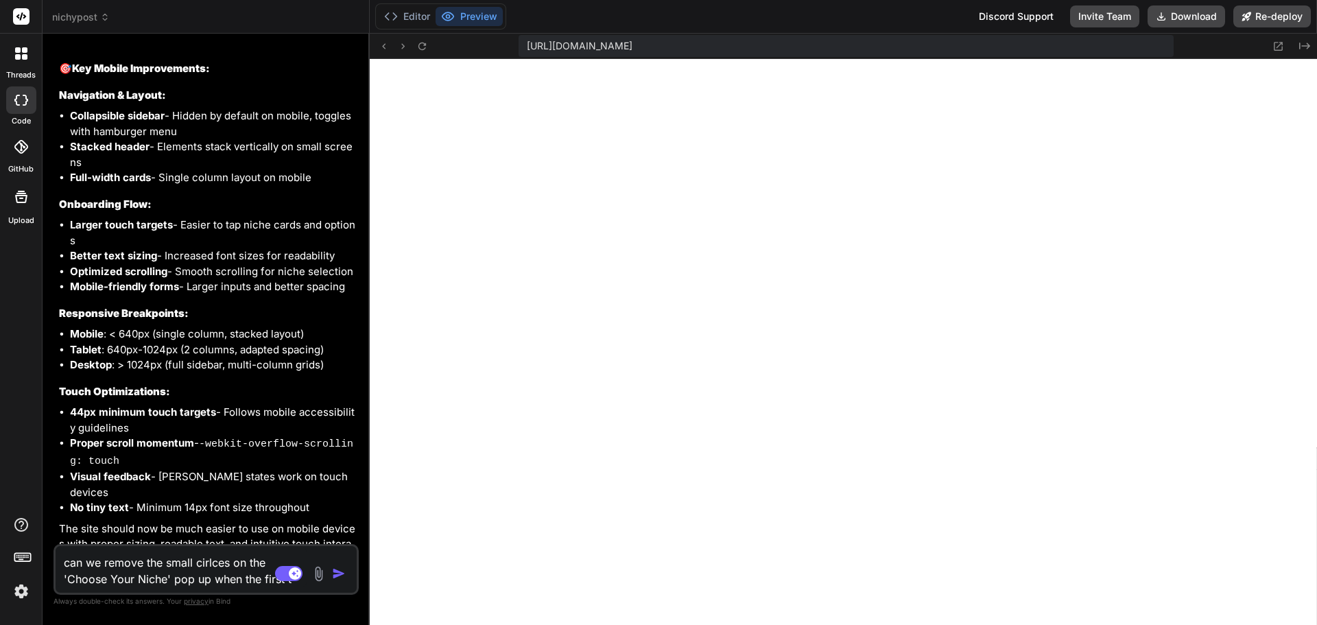
type textarea "can we remove the small cirlces on the 'Choose Your Niche' pop up when the firs…"
type textarea "x"
type textarea "can we remove the small cirlces on the 'Choose Your Niche' pop up when the firs…"
type textarea "x"
type textarea "can we remove the small cirlces on the 'Choose Your Niche' pop up when the firs…"
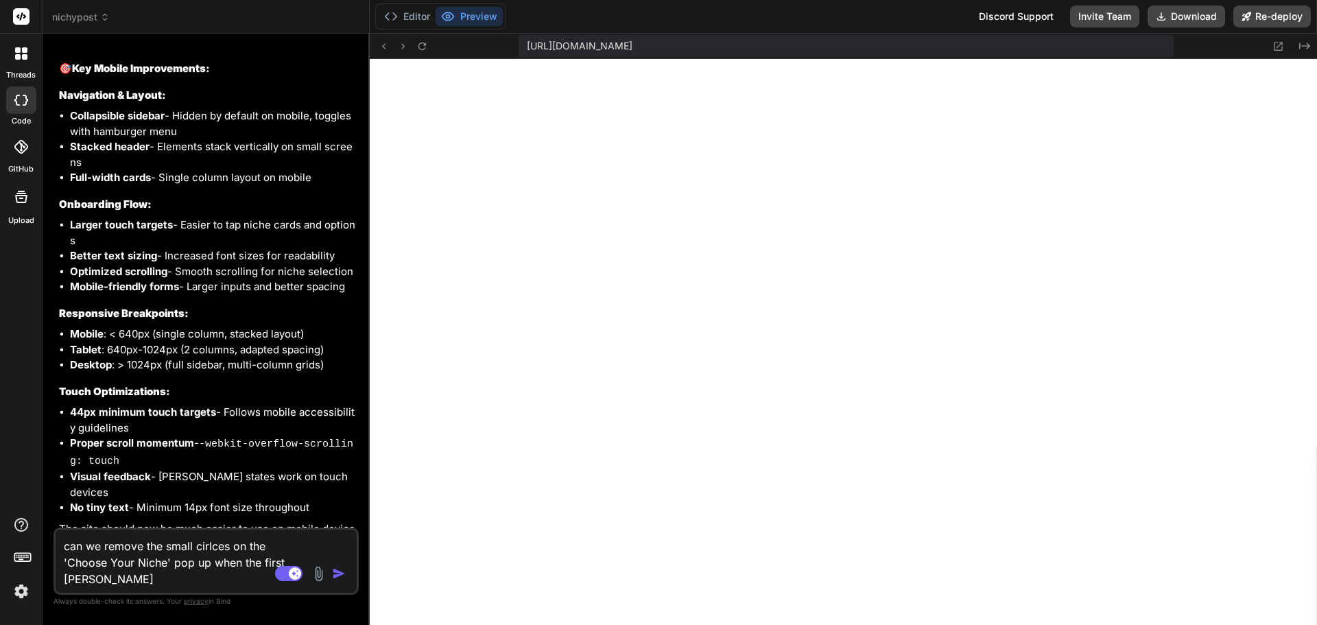
type textarea "x"
type textarea "can we remove the small cirlces on the 'Choose Your Niche' pop up when the firs…"
type textarea "x"
type textarea "can we remove the small cirlces on the 'Choose Your Niche' pop up when the firs…"
type textarea "x"
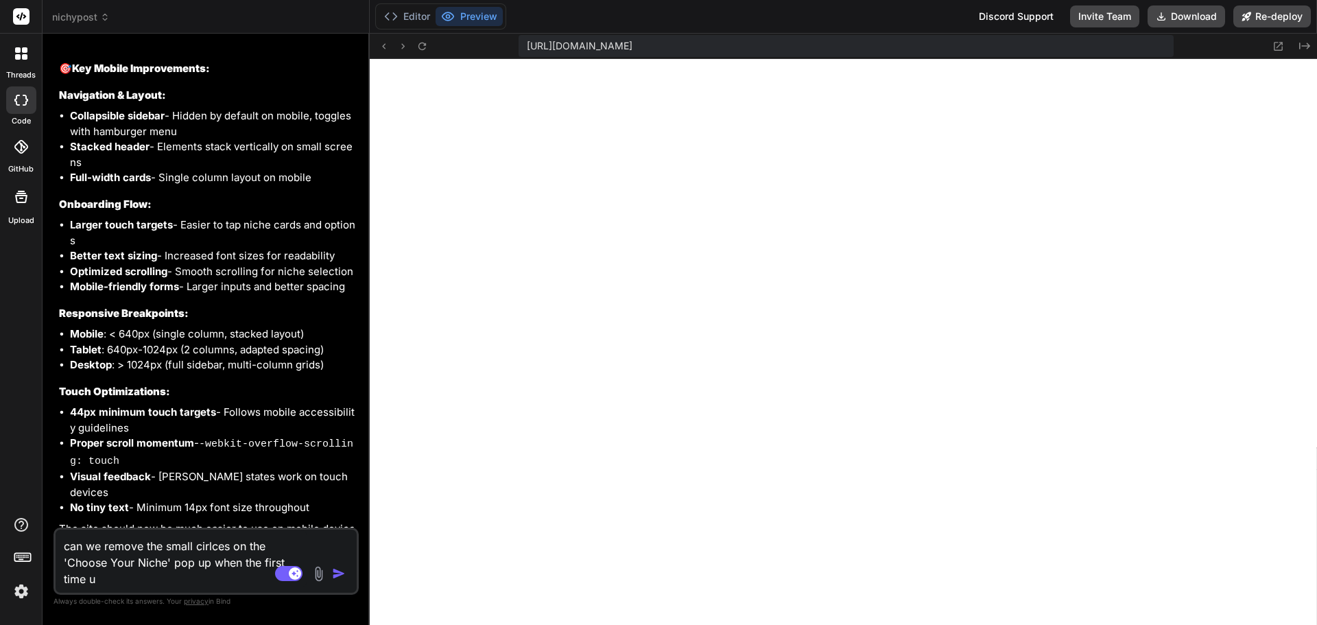
type textarea "can we remove the small cirlces on the 'Choose Your Niche' pop up when the firs…"
type textarea "x"
type textarea "can we remove the small cirlces on the 'Choose Your Niche' pop up when the firs…"
type textarea "x"
type textarea "can we remove the small cirlces on the 'Choose Your Niche' pop up when the firs…"
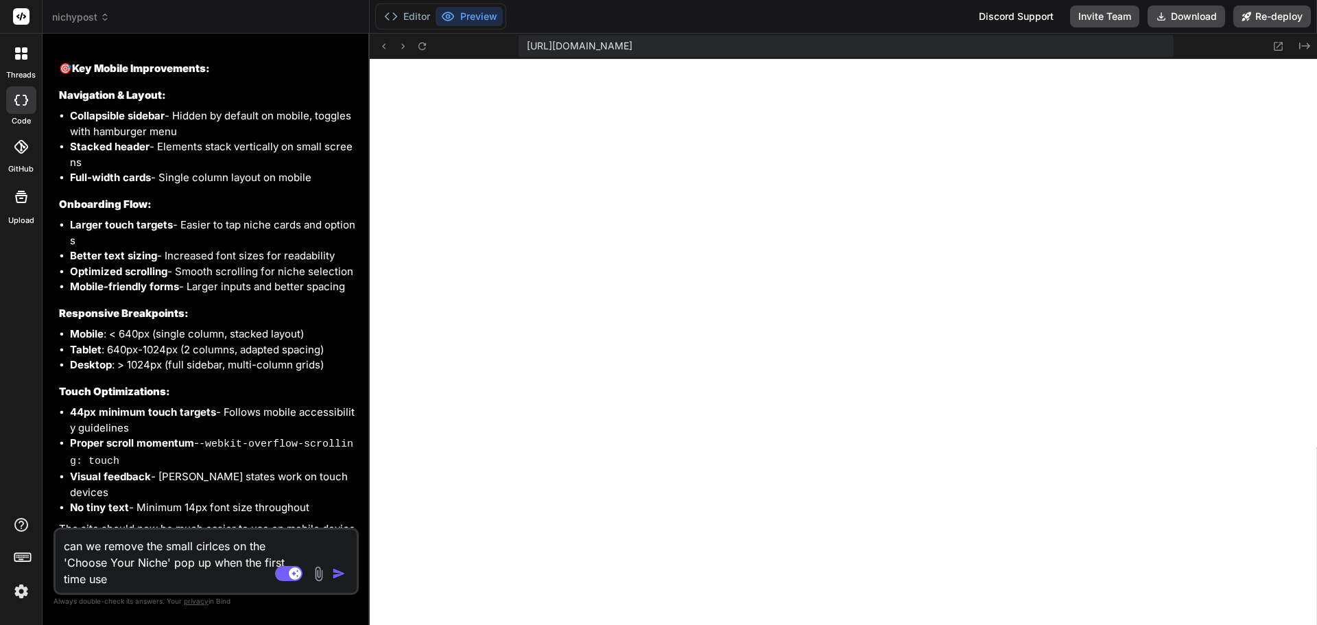
type textarea "x"
type textarea "can we remove the small cirlces on the 'Choose Your Niche' pop up when the firs…"
type textarea "x"
type textarea "can we remove the small cirlces on the 'Choose Your Niche' pop up when the firs…"
type textarea "x"
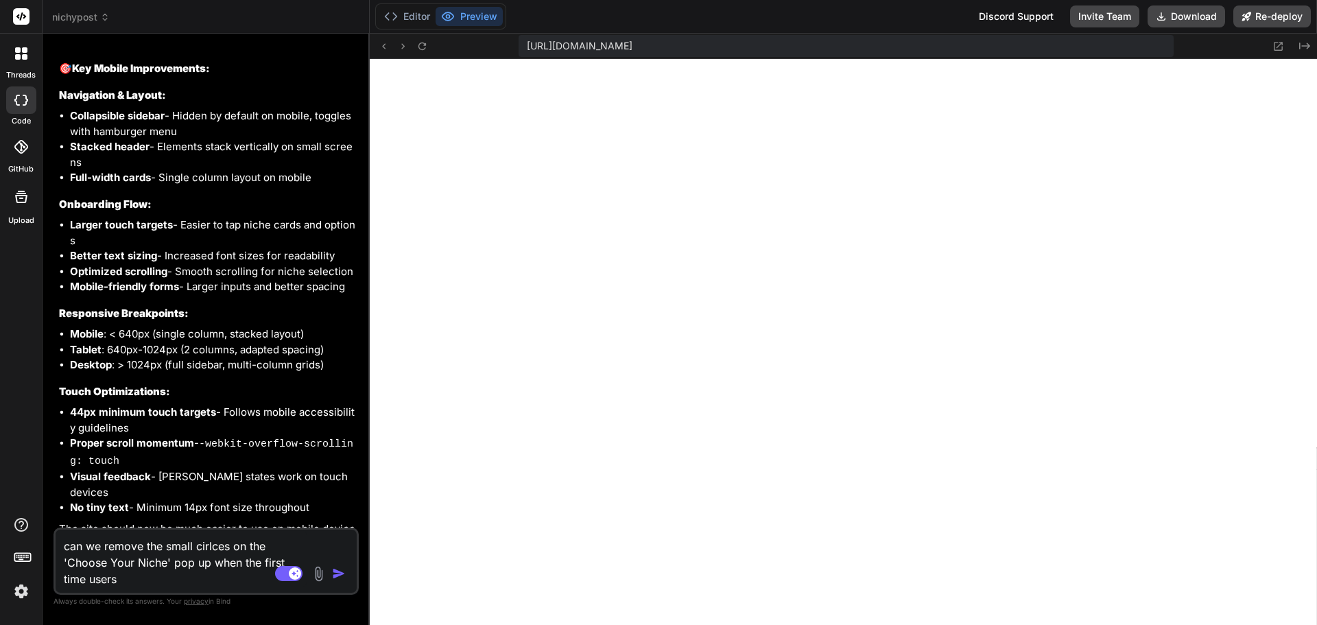
type textarea "can we remove the small cirlces on the 'Choose Your Niche' pop up when the firs…"
type textarea "x"
type textarea "can we remove the small cirlces on the 'Choose Your Niche' pop up when the firs…"
type textarea "x"
type textarea "can we remove the small cirlces on the 'Choose Your Niche' pop up when the firs…"
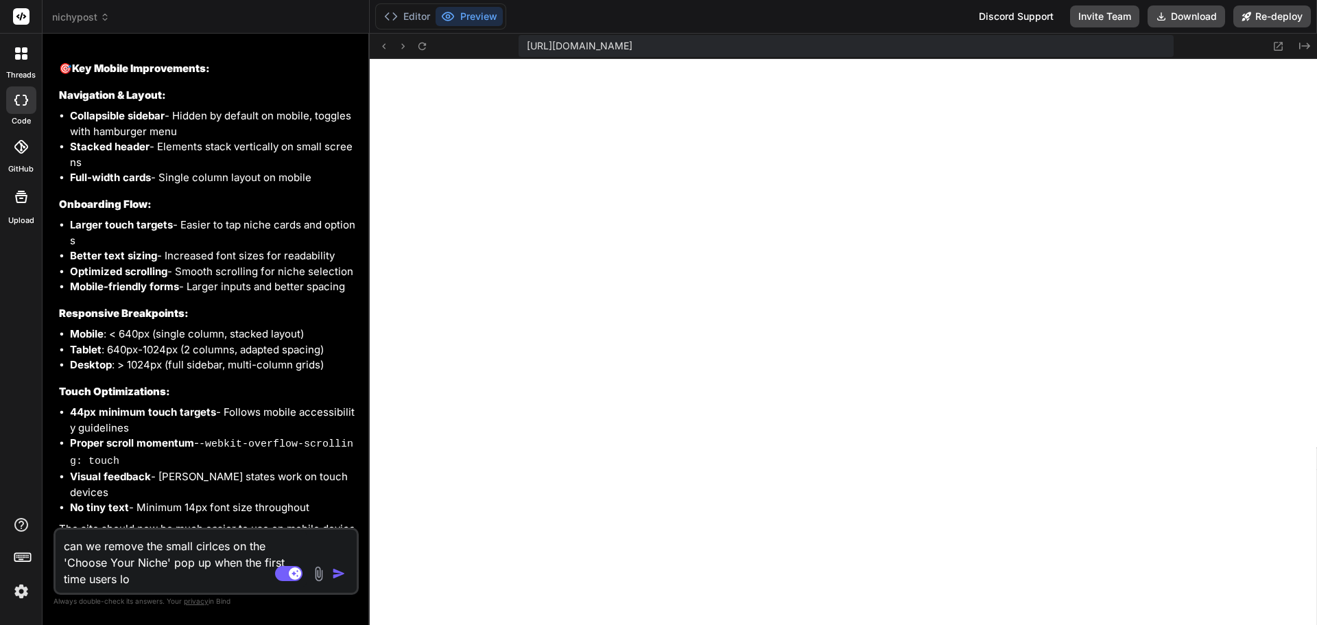
type textarea "x"
type textarea "can we remove the small cirlces on the 'Choose Your Niche' pop up when the firs…"
type textarea "x"
type textarea "can we remove the small cirlces on the 'Choose Your Niche' pop up when the firs…"
type textarea "x"
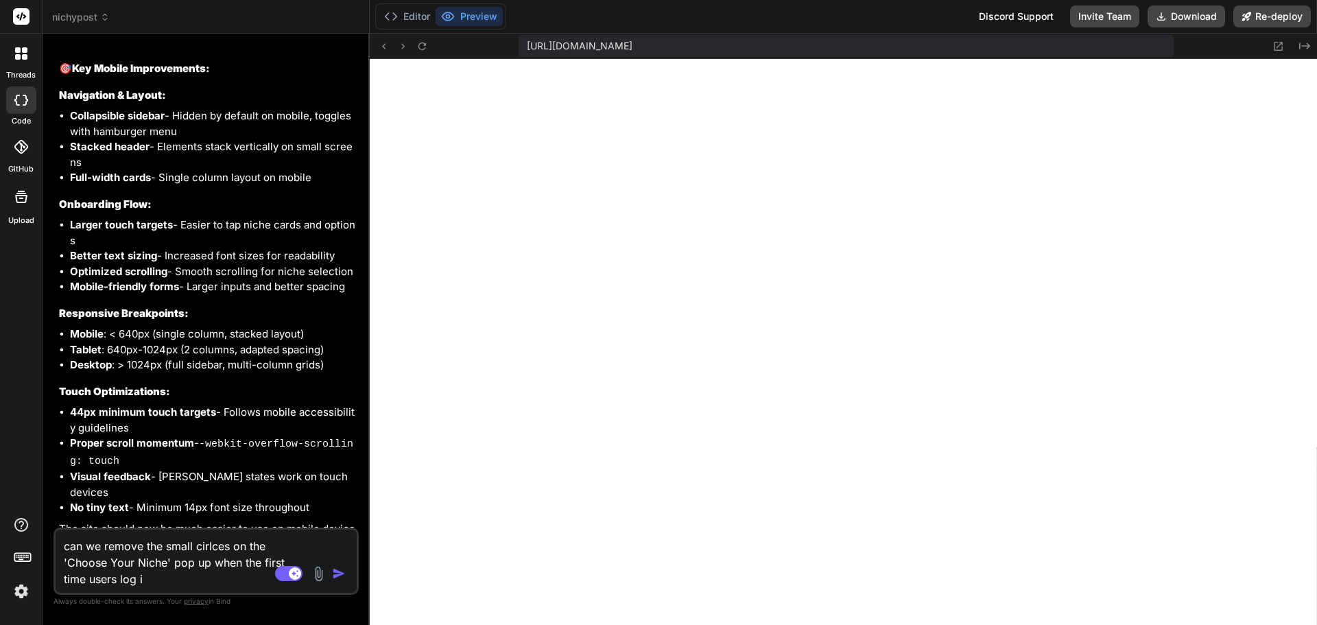
type textarea "can we remove the small cirlces on the 'Choose Your Niche' pop up when the firs…"
type textarea "x"
type textarea "can we remove the small cirlces on the 'Choose Your Niche' pop up when the firs…"
type textarea "x"
type textarea "can we remove the small cirlces on the 'Choose Your Niche' pop up when the firs…"
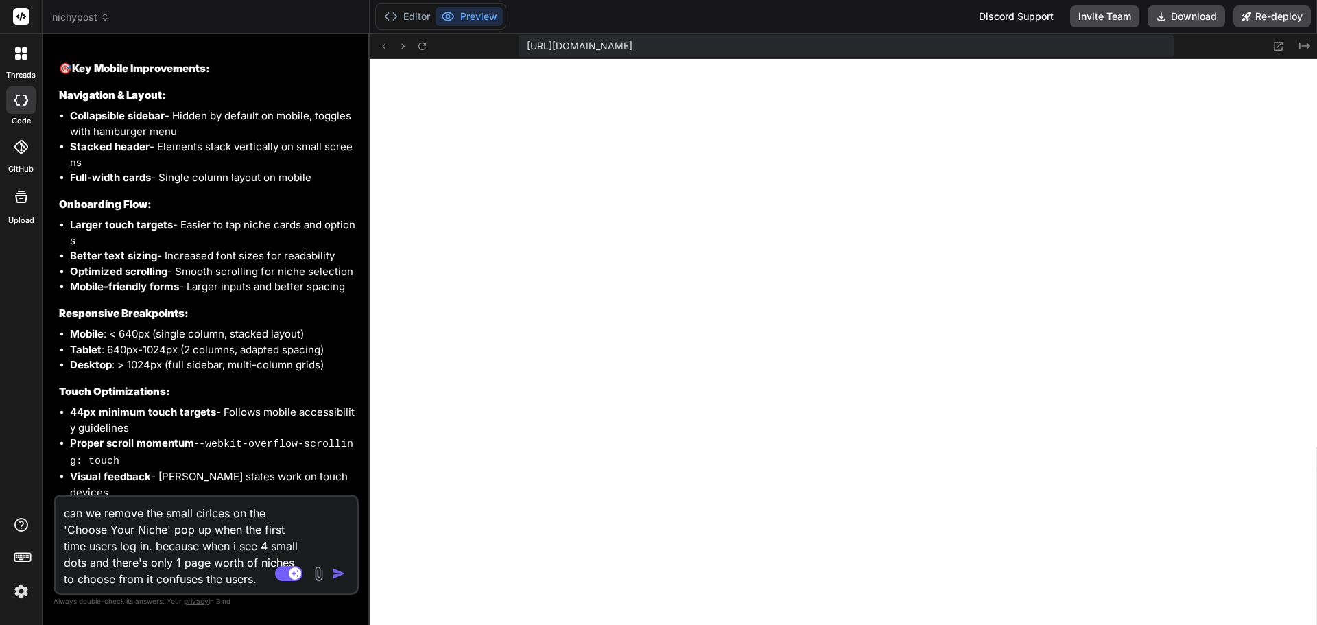
paste textarea "[URL][DOMAIN_NAME]"
click at [321, 573] on img at bounding box center [319, 574] width 16 height 16
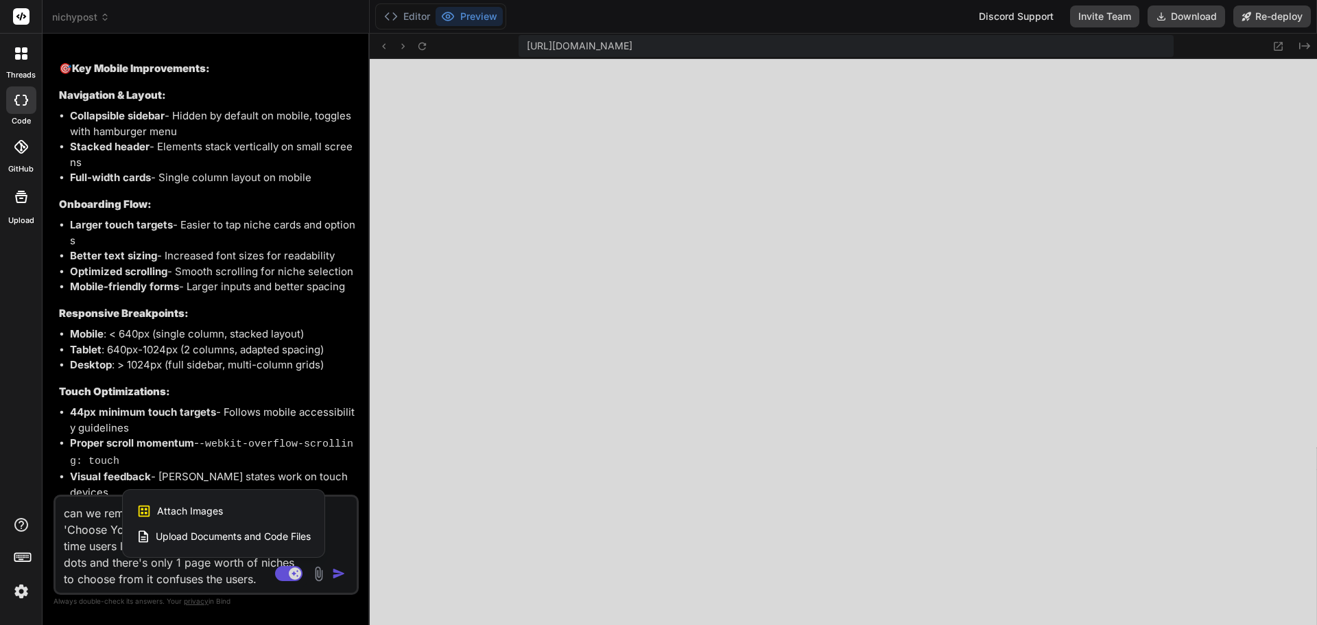
click at [265, 512] on div "Attach Images Image attachments are only supported in Claude and Gemini models." at bounding box center [223, 511] width 174 height 26
